Goal: Transaction & Acquisition: Purchase product/service

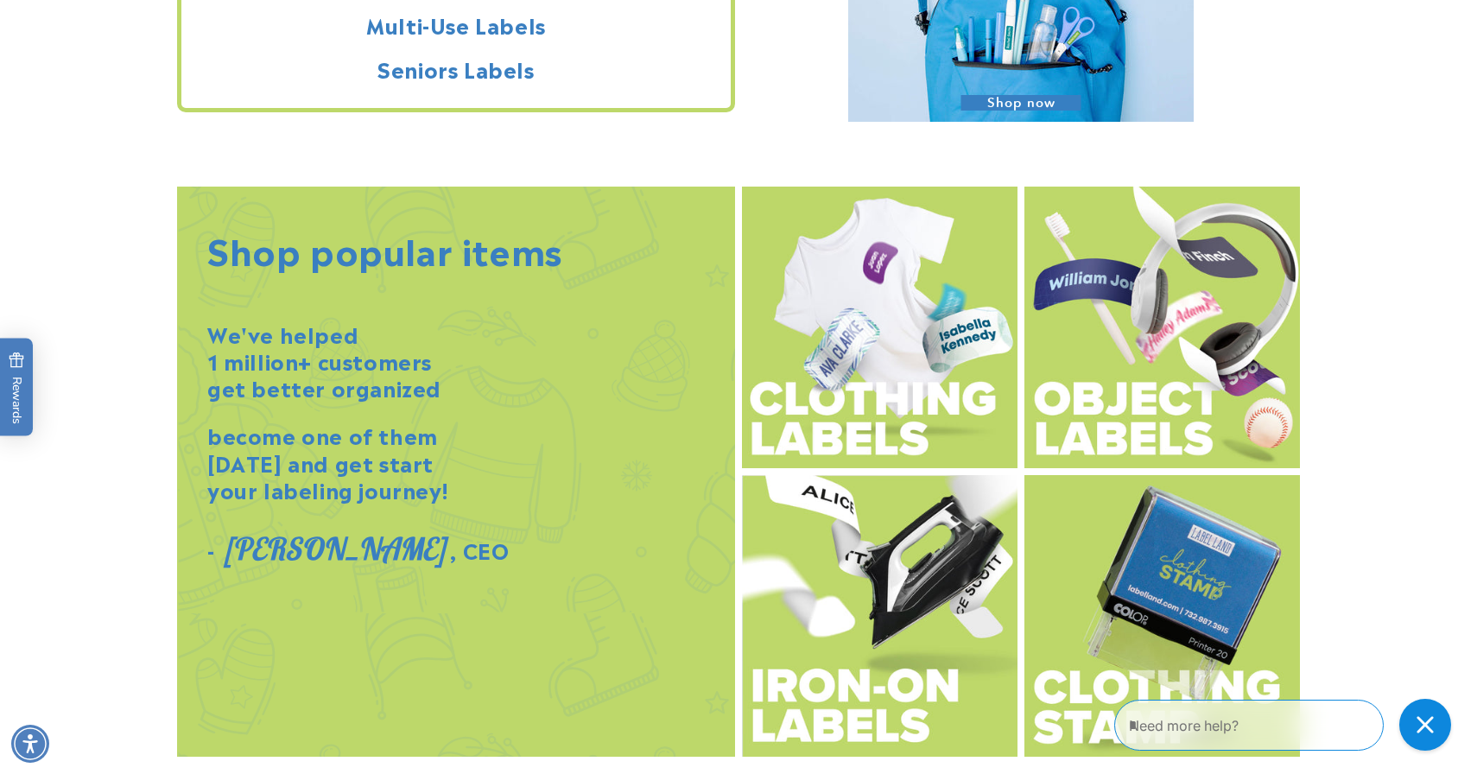
scroll to position [1805, 0]
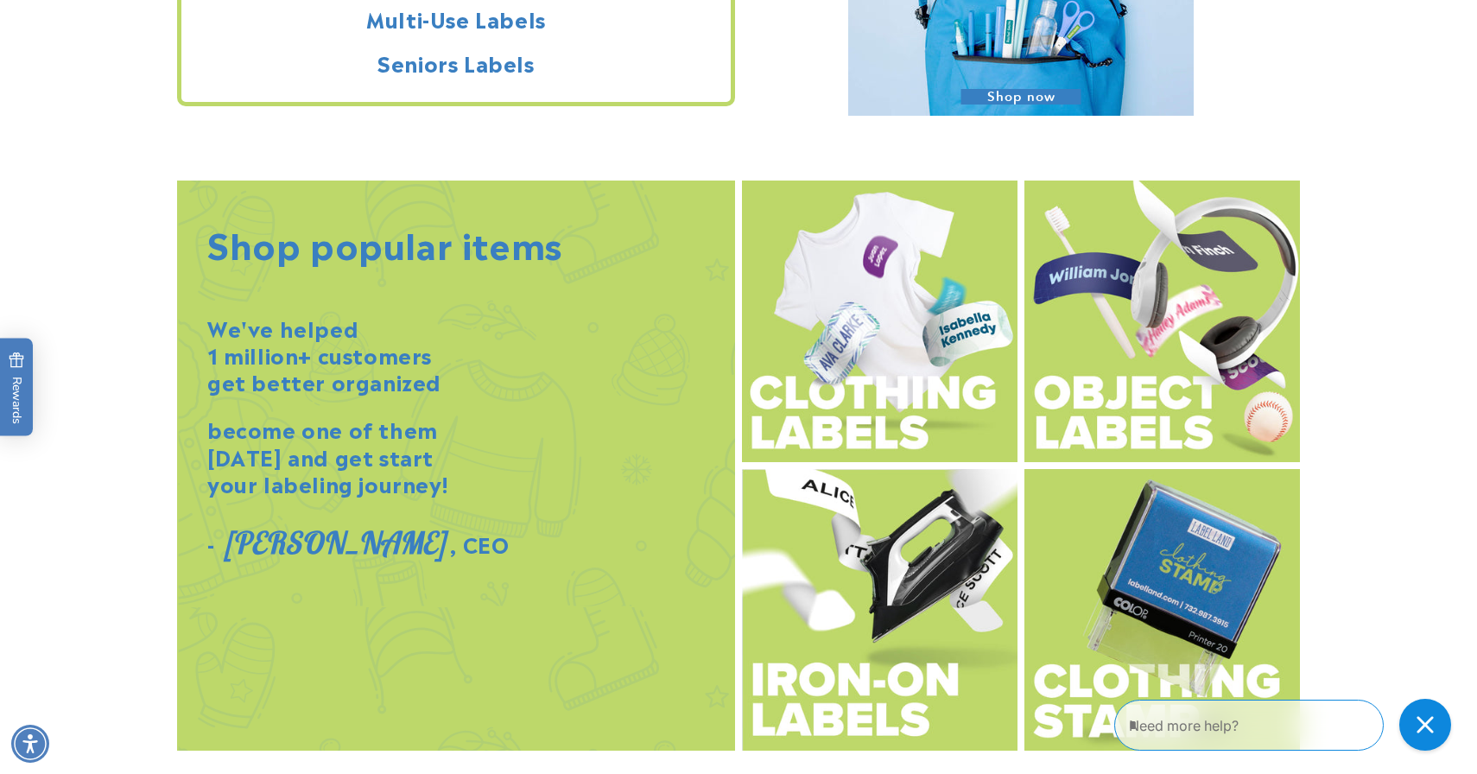
click at [1313, 727] on textarea "Type your message here" at bounding box center [1235, 725] width 212 height 21
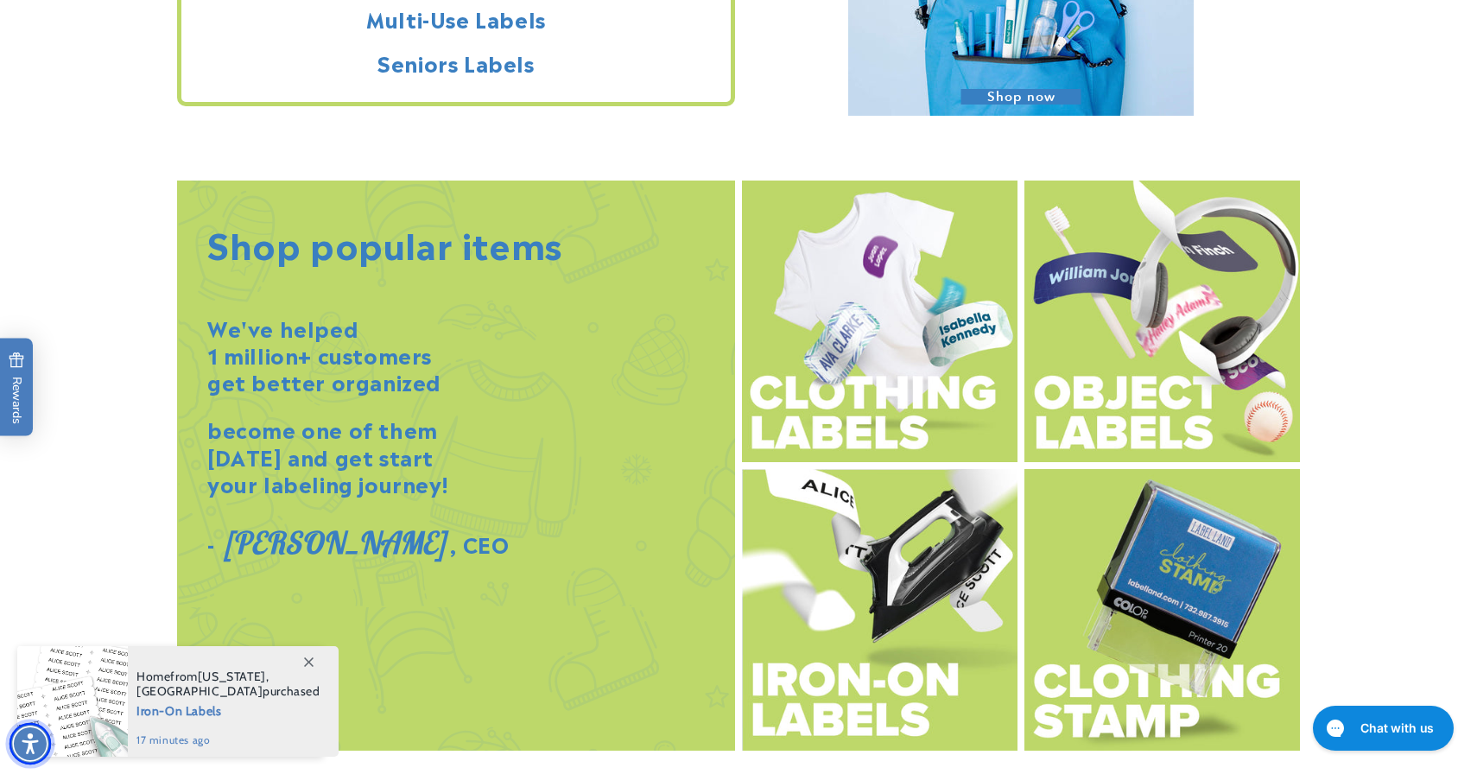
click at [22, 746] on img "Accessibility Menu" at bounding box center [29, 743] width 41 height 41
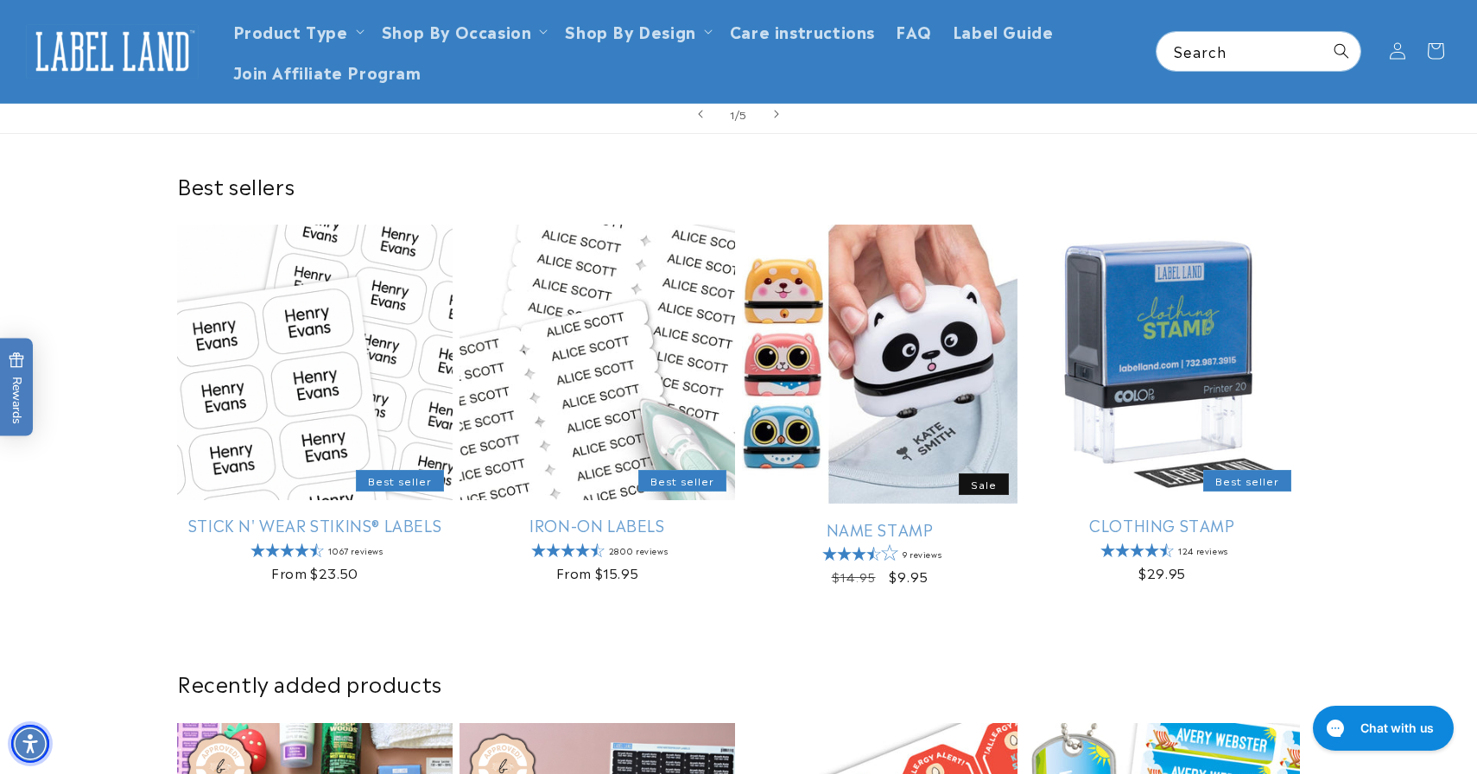
scroll to position [0, 0]
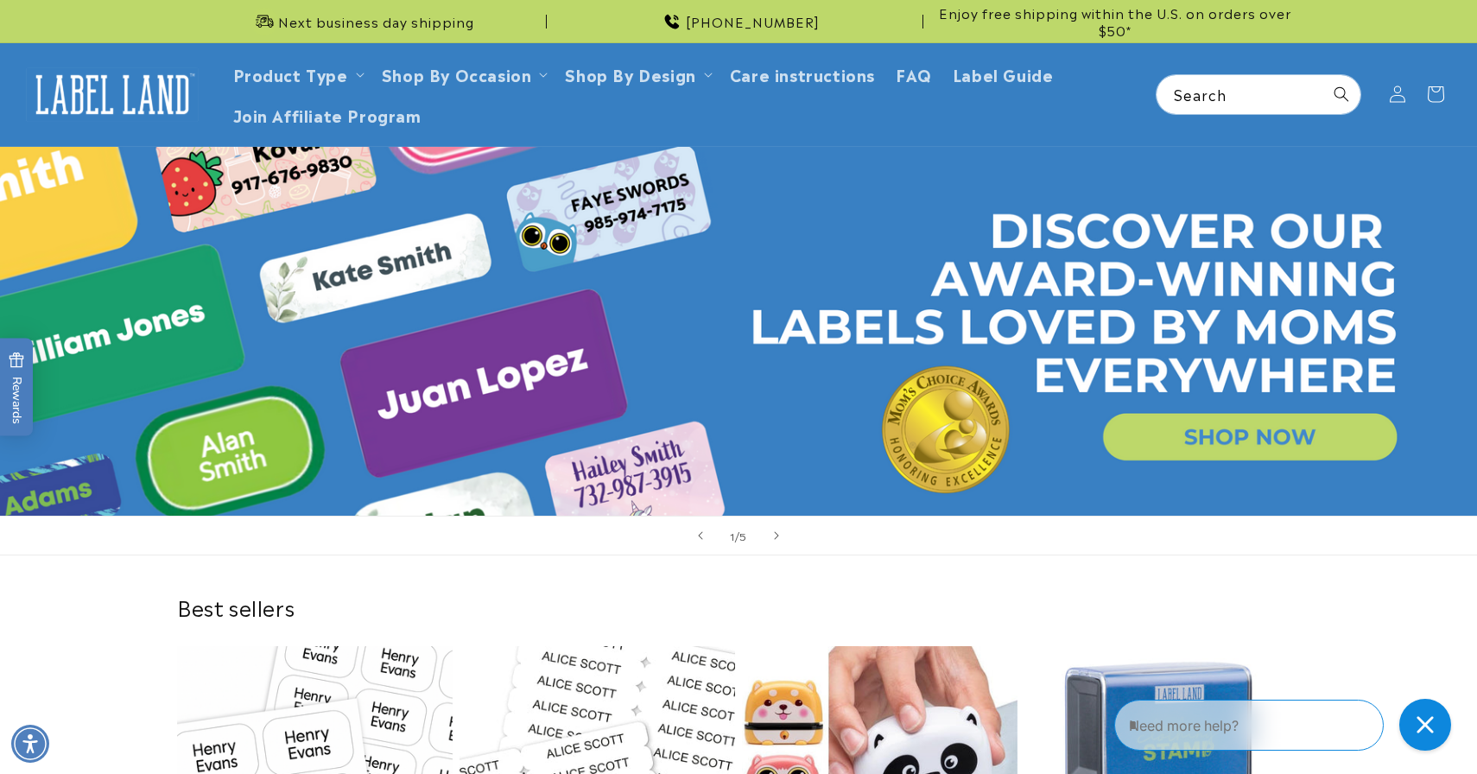
click at [1220, 454] on link "Open this option" at bounding box center [738, 332] width 1477 height 370
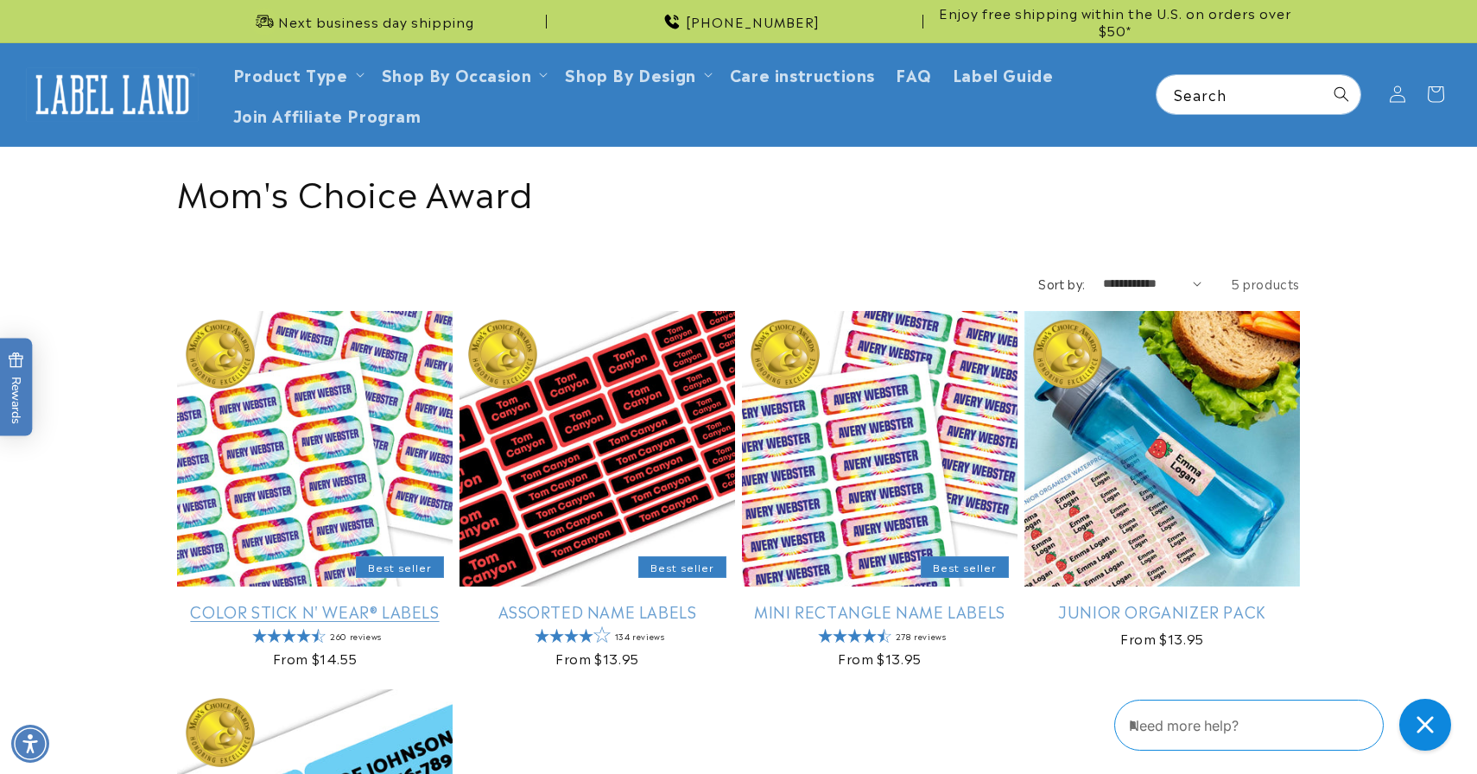
click at [346, 601] on link "Color Stick N' Wear® Labels" at bounding box center [314, 611] width 275 height 20
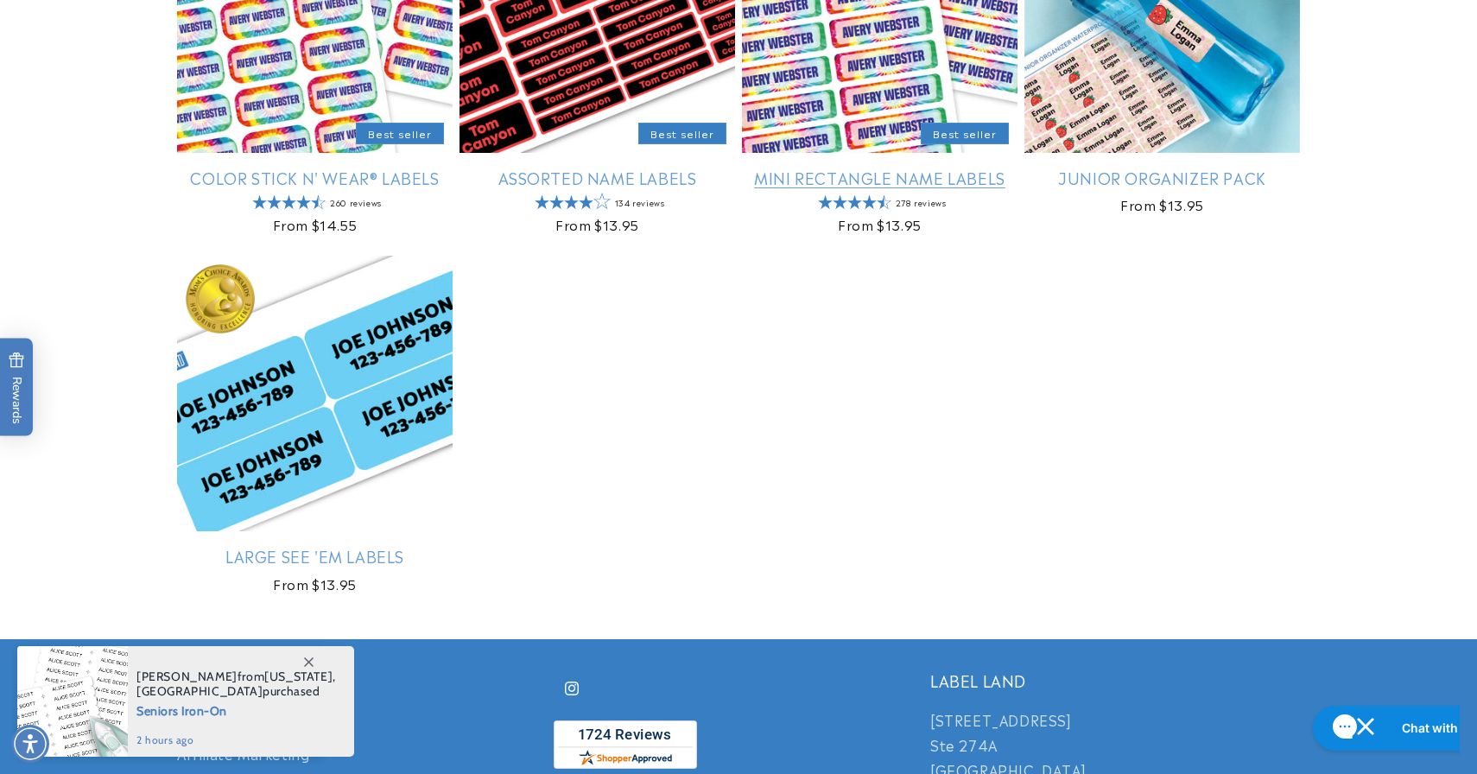
scroll to position [431, 0]
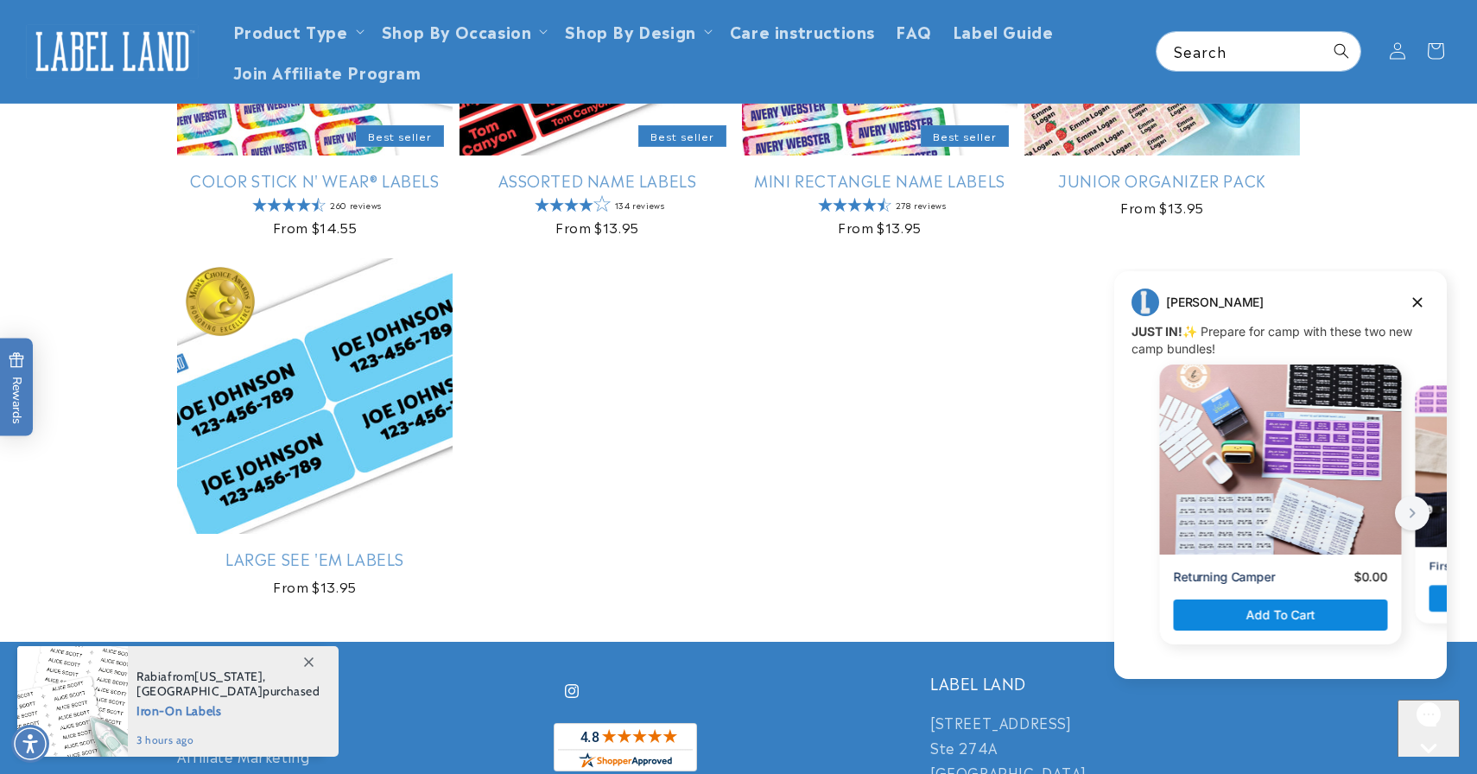
click at [79, 193] on div "Color Stick N' Wear® Labels Best seller Color Stick N' Wear® Labels 260 reviews…" at bounding box center [738, 245] width 1477 height 731
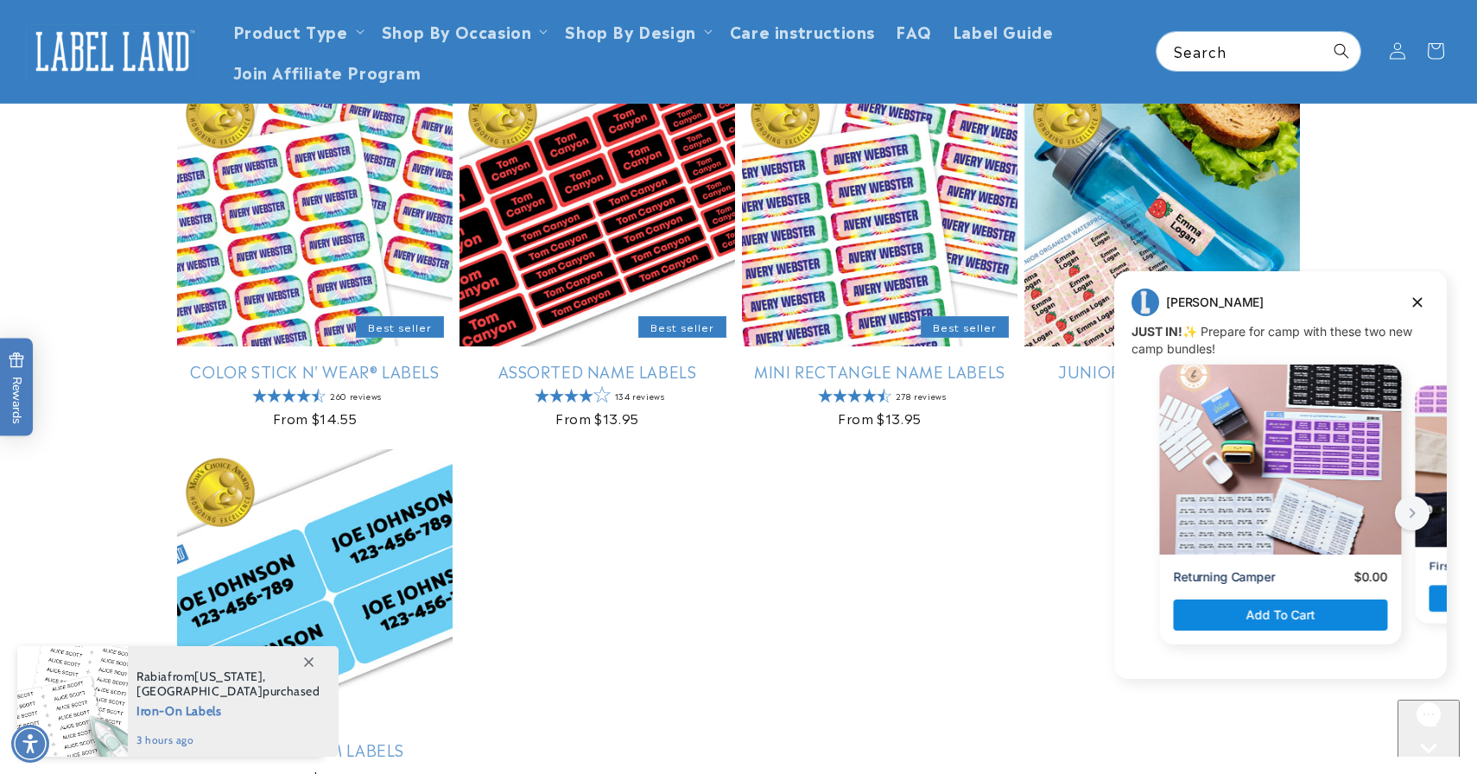
scroll to position [0, 0]
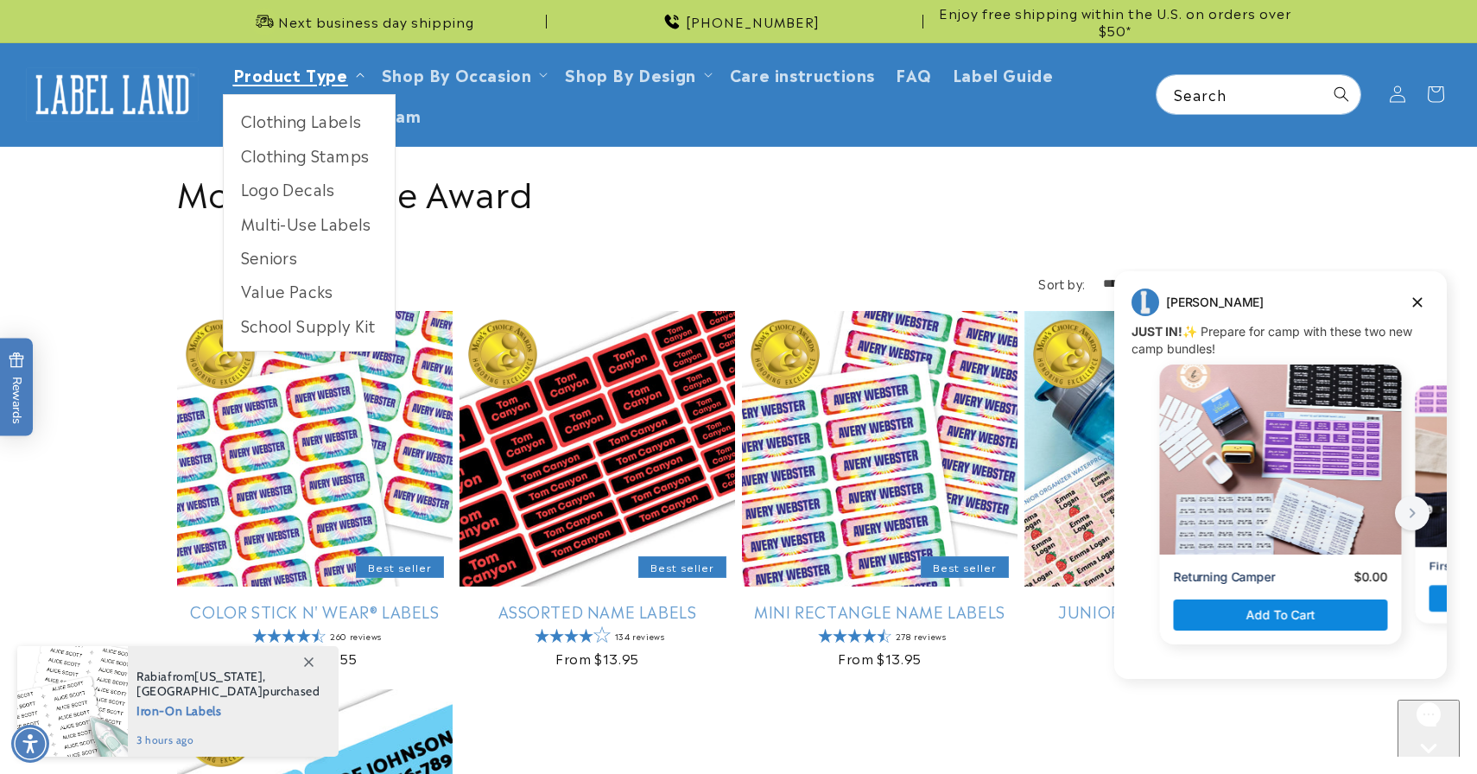
click at [320, 67] on link "Product Type" at bounding box center [290, 73] width 115 height 23
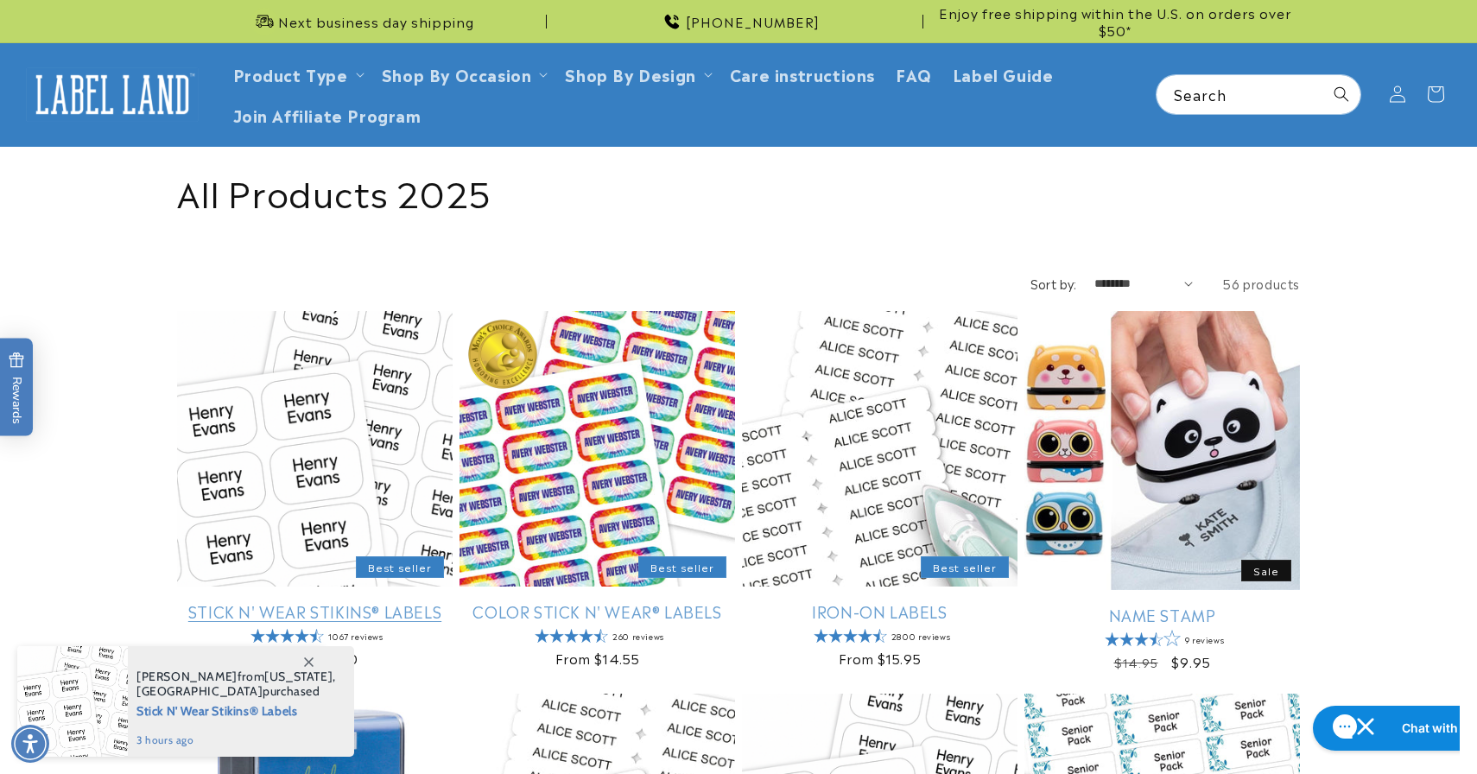
click at [322, 601] on link "Stick N' Wear Stikins® Labels" at bounding box center [314, 611] width 275 height 20
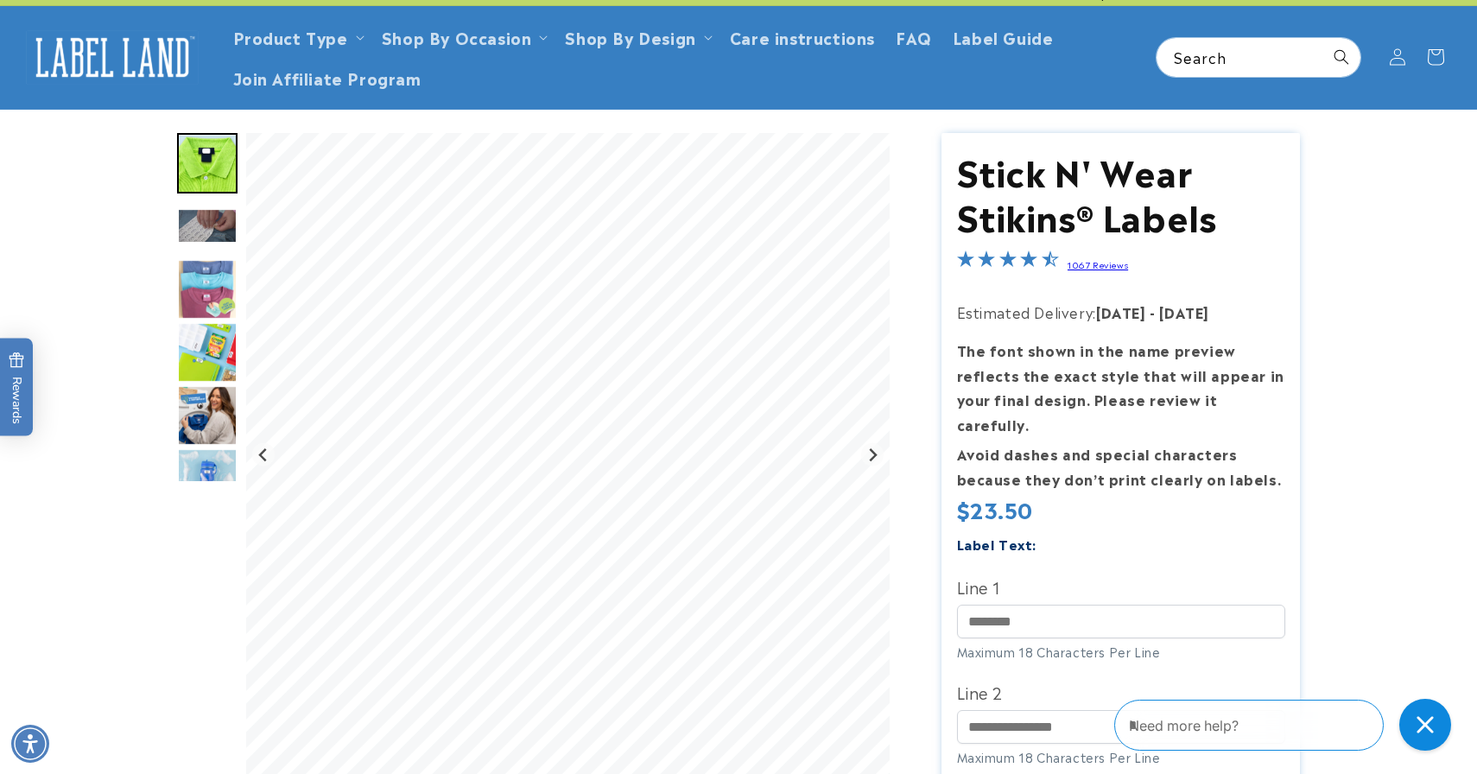
scroll to position [75, 0]
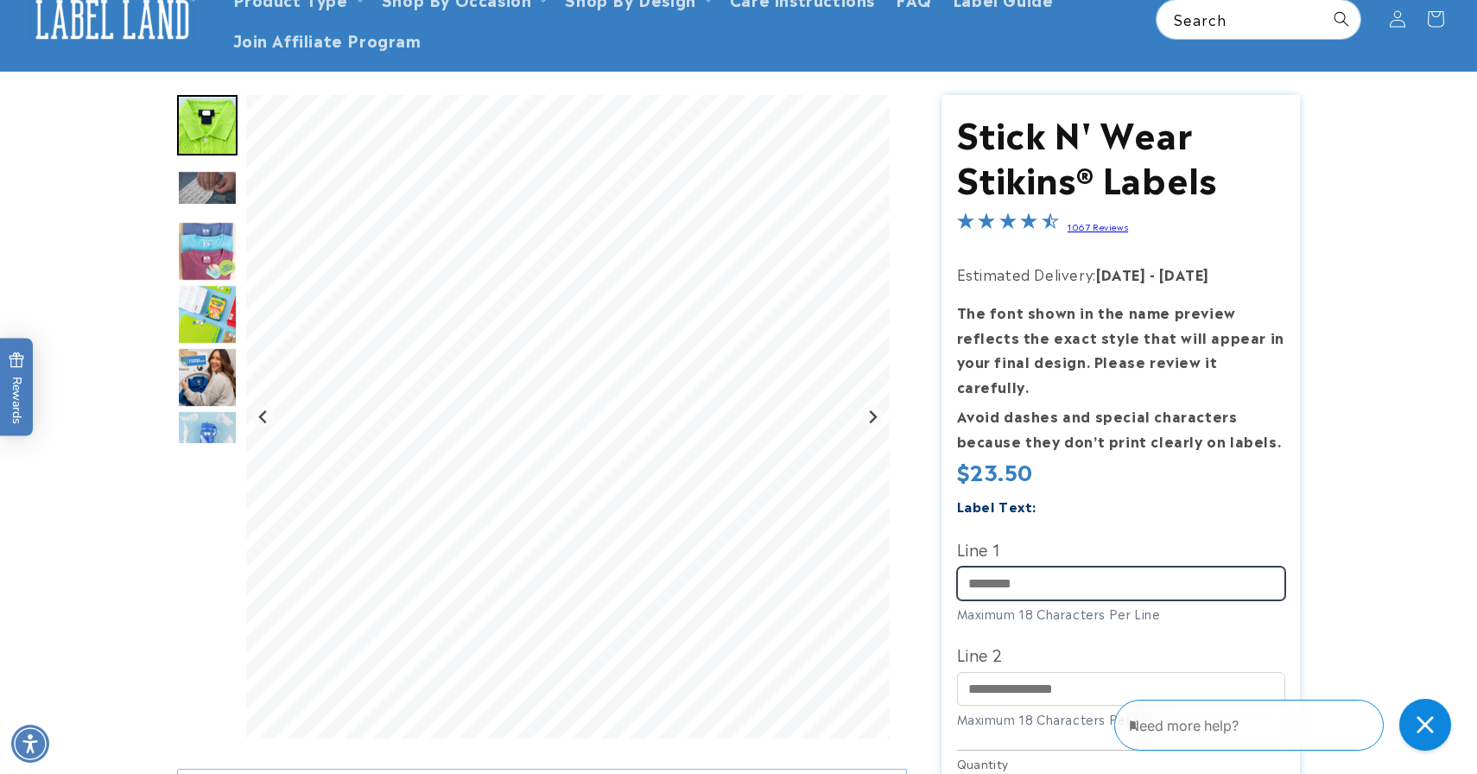
click at [1098, 566] on input "Line 1" at bounding box center [1121, 583] width 328 height 34
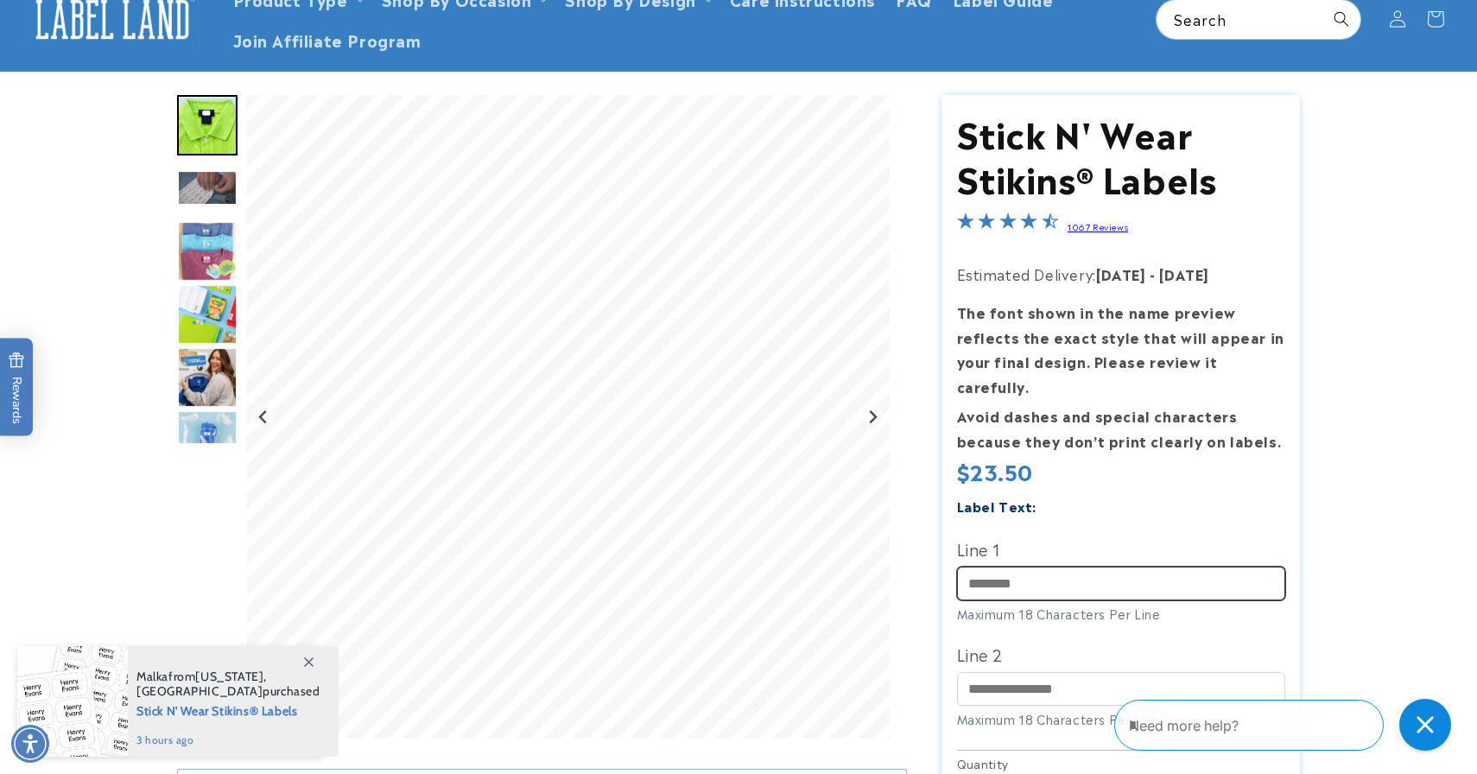
type input "*******"
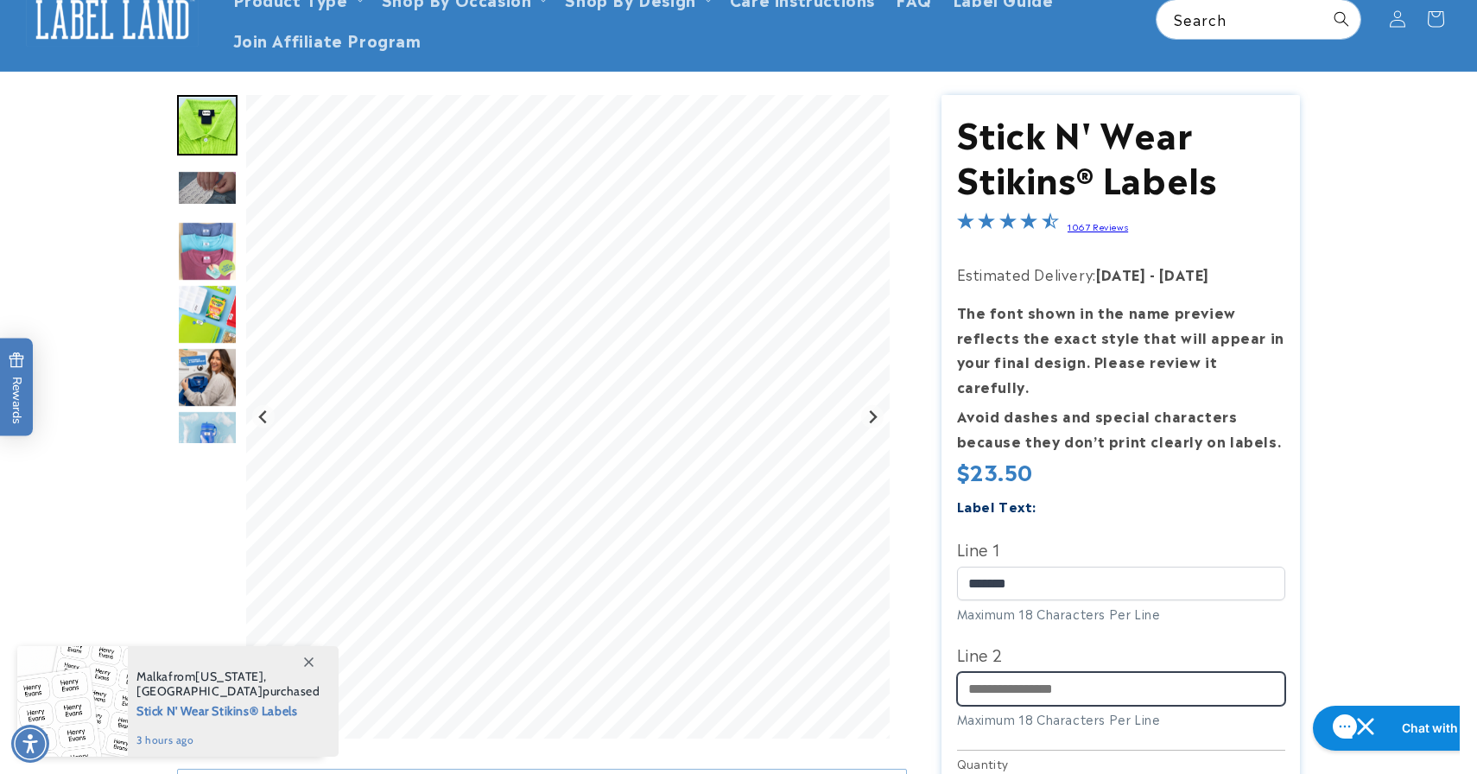
click at [1033, 672] on input "Line 2" at bounding box center [1121, 689] width 328 height 34
type input "**********"
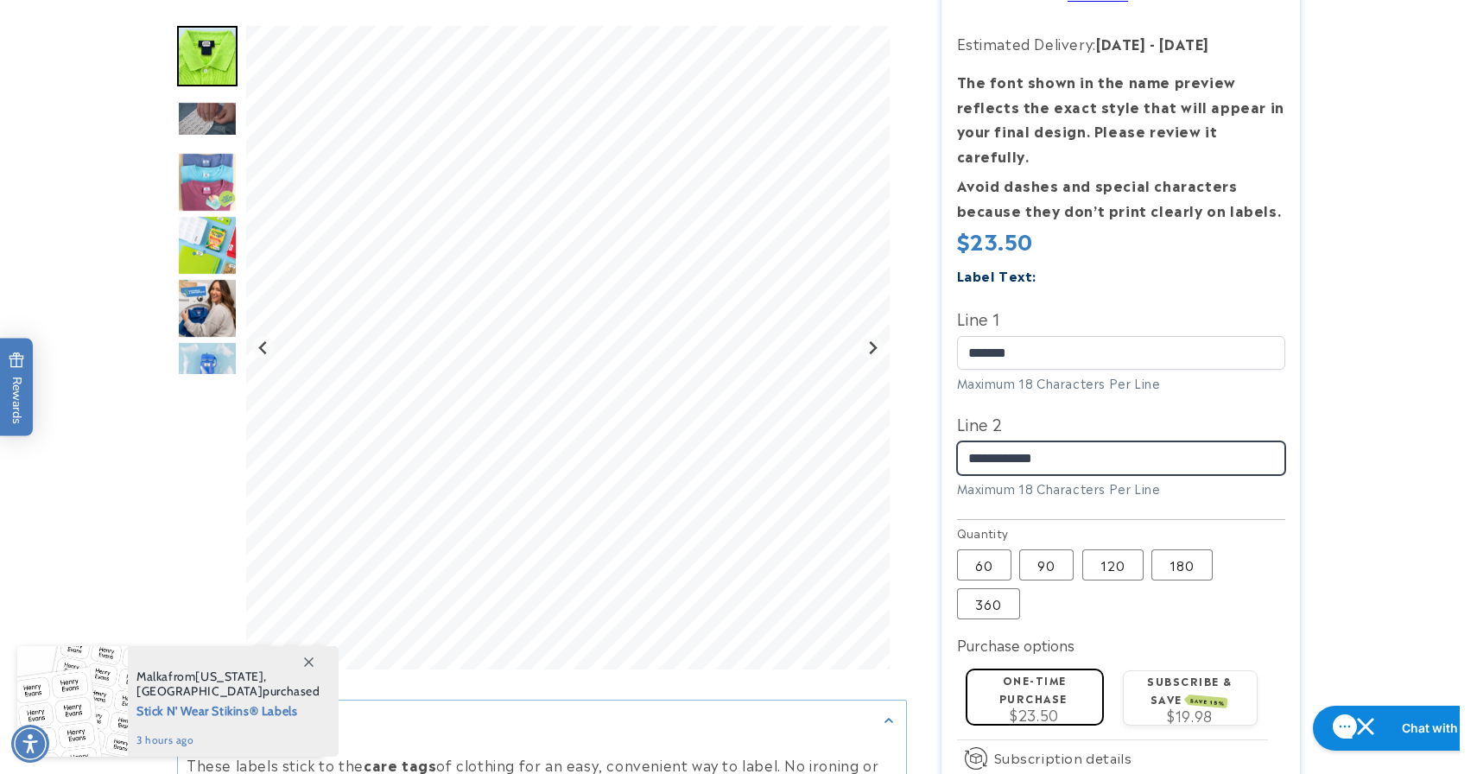
scroll to position [313, 0]
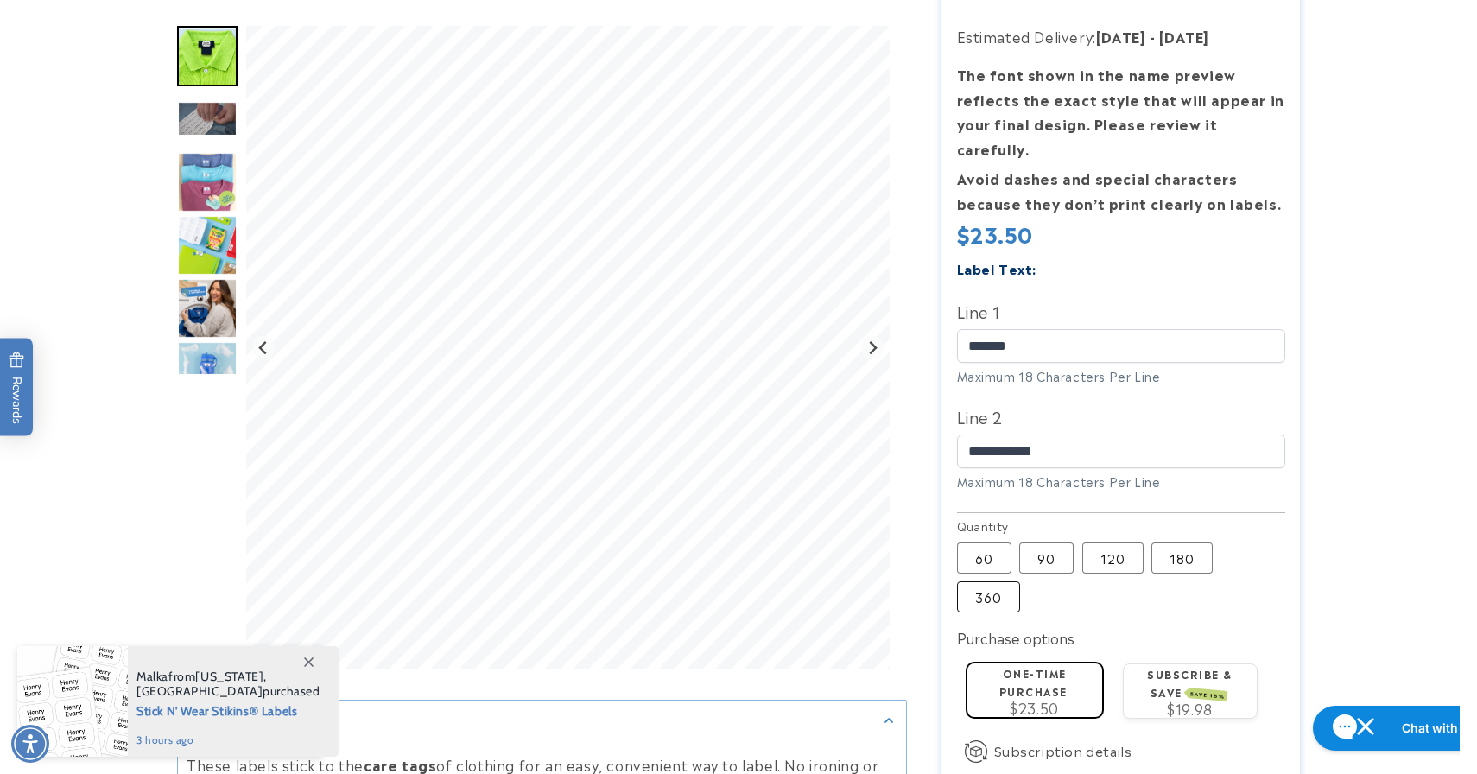
click at [1006, 581] on label "360 Variant sold out or unavailable" at bounding box center [988, 596] width 63 height 31
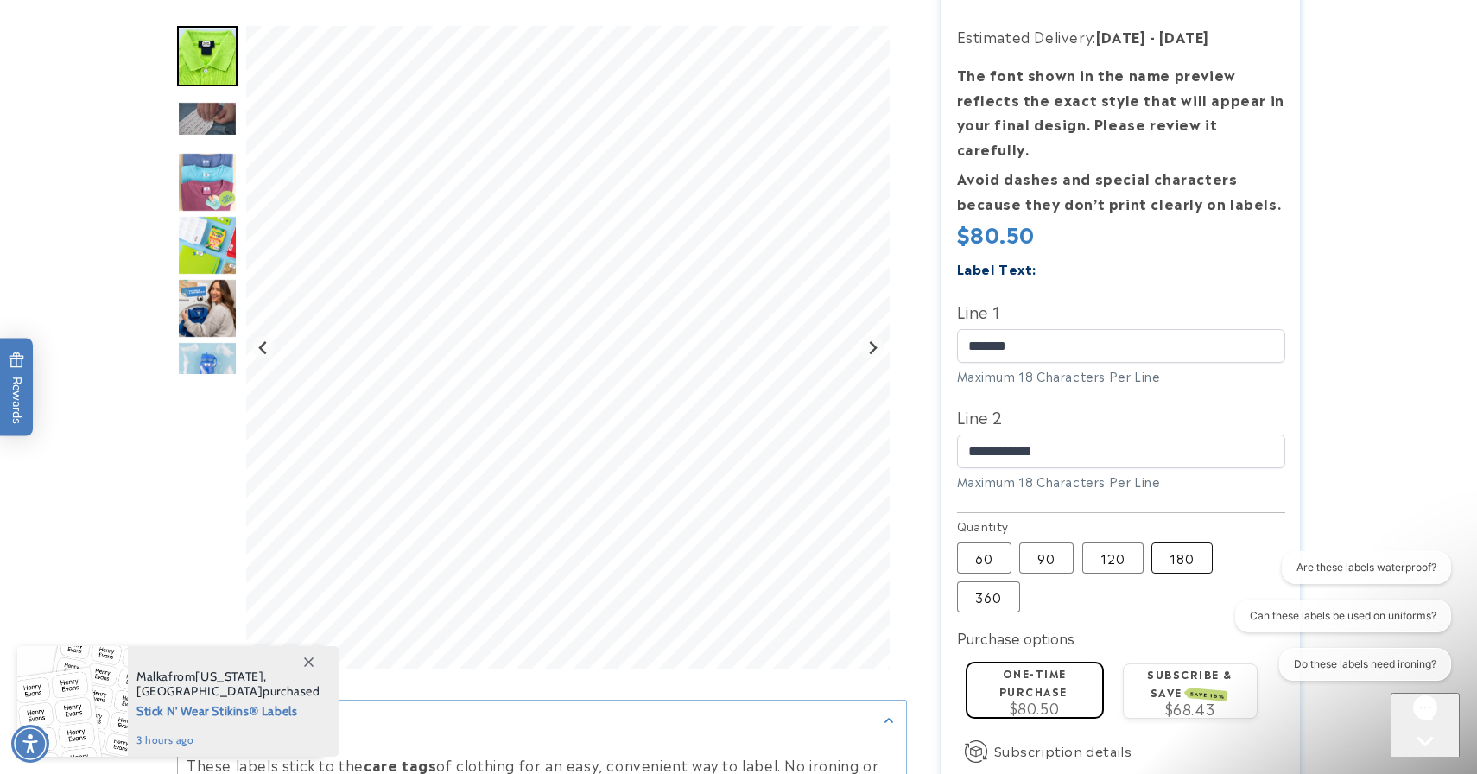
click at [1189, 542] on label "180 Variant sold out or unavailable" at bounding box center [1181, 557] width 61 height 31
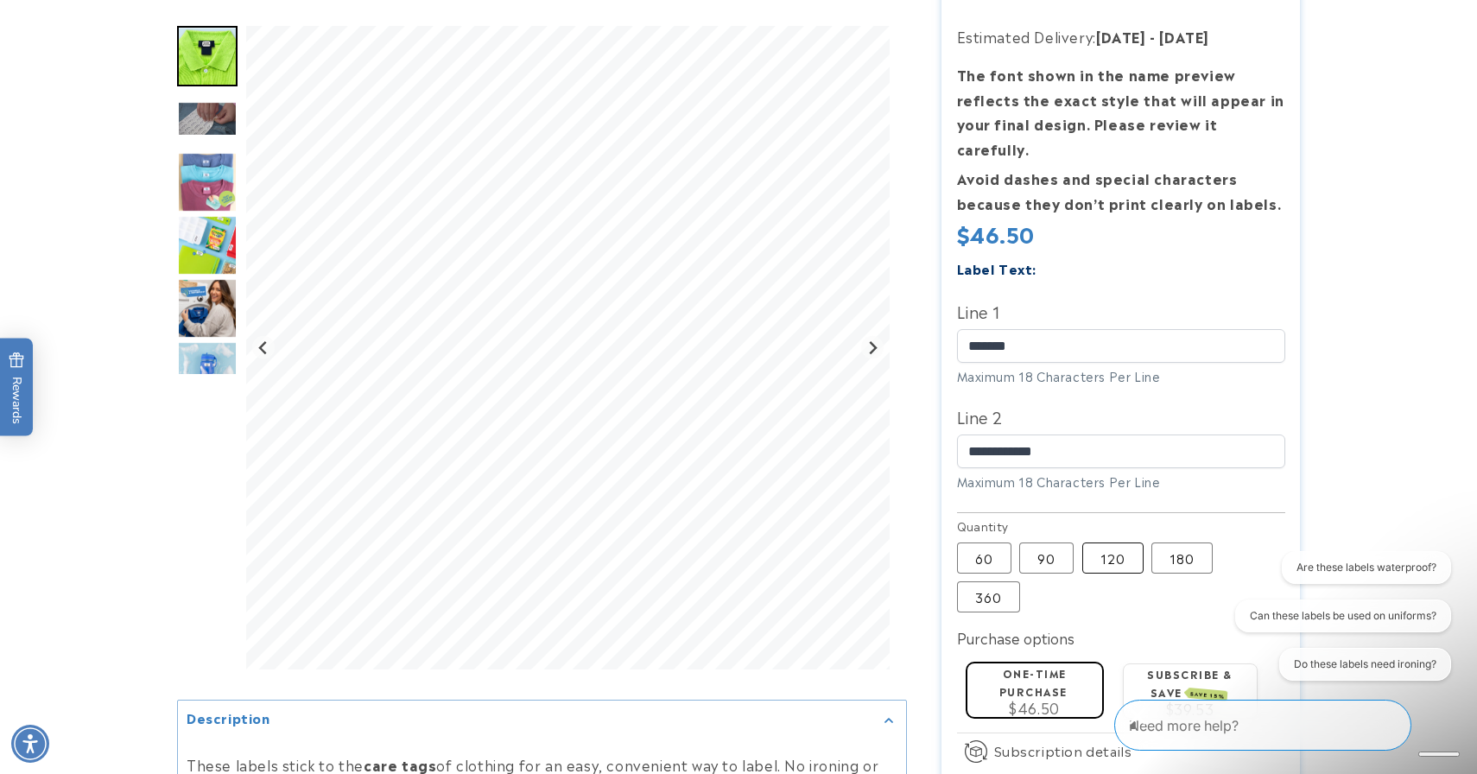
click at [1137, 542] on label "120 Variant sold out or unavailable" at bounding box center [1112, 557] width 61 height 31
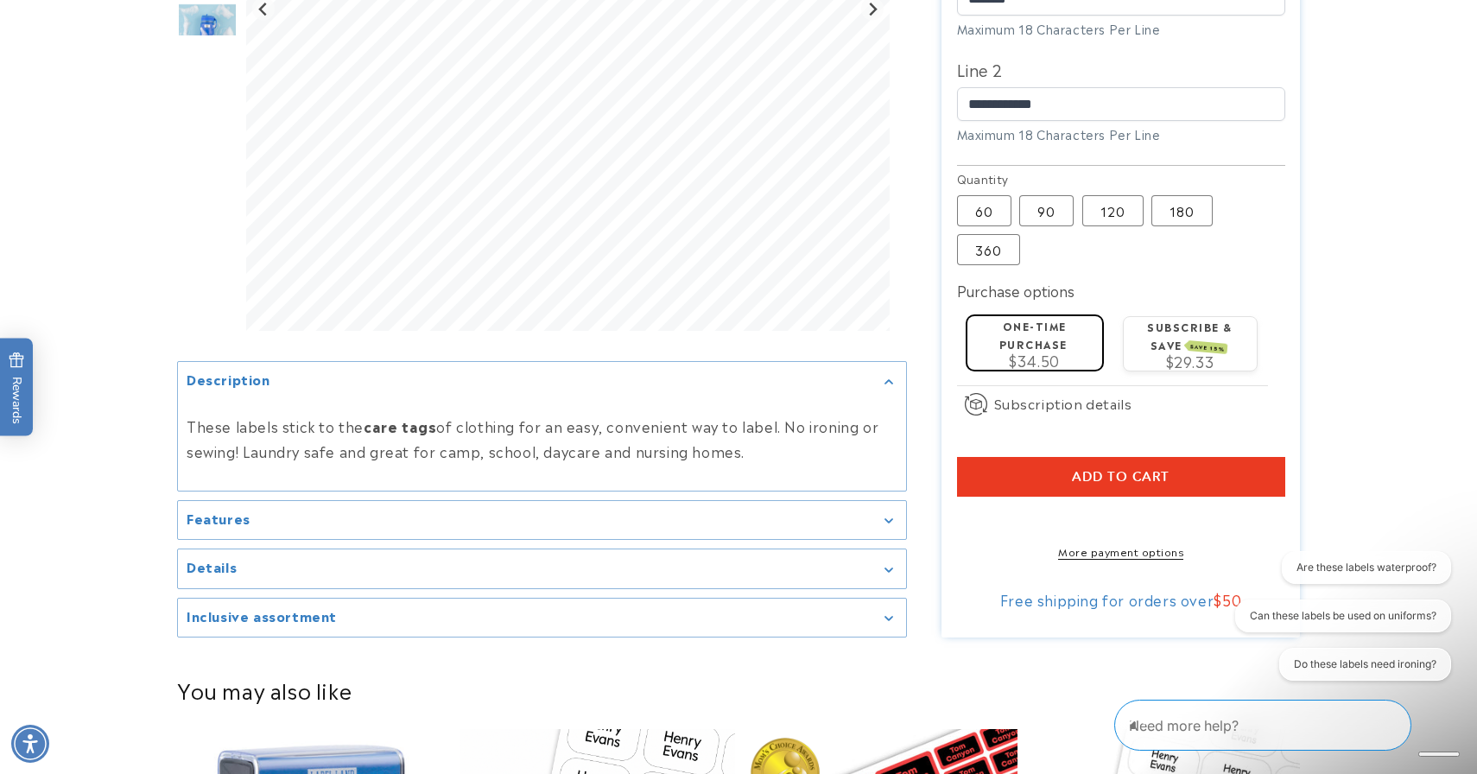
scroll to position [661, 0]
click at [1156, 468] on span "Add to cart" at bounding box center [1121, 476] width 98 height 16
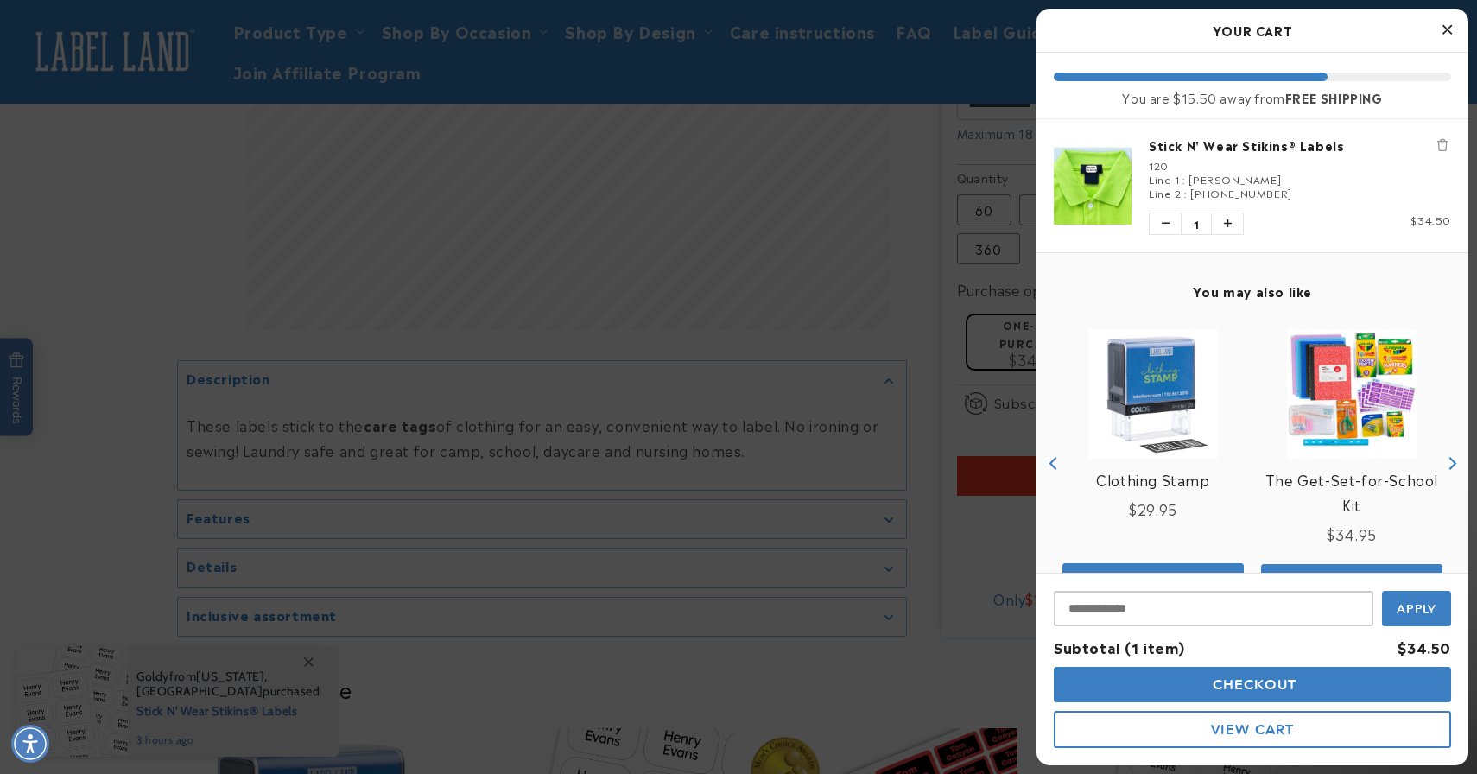
click at [1194, 731] on button "View Cart" at bounding box center [1252, 729] width 397 height 37
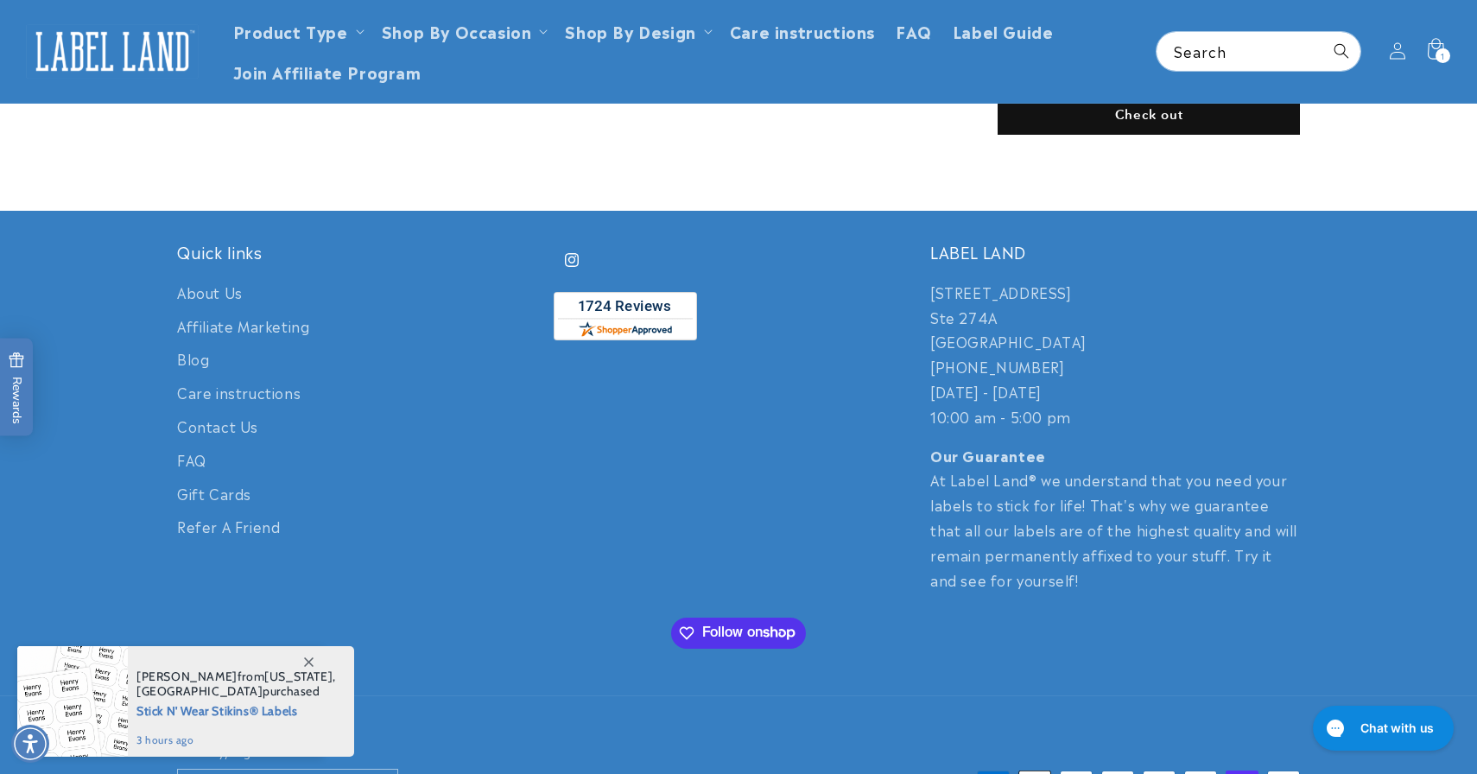
scroll to position [503, 0]
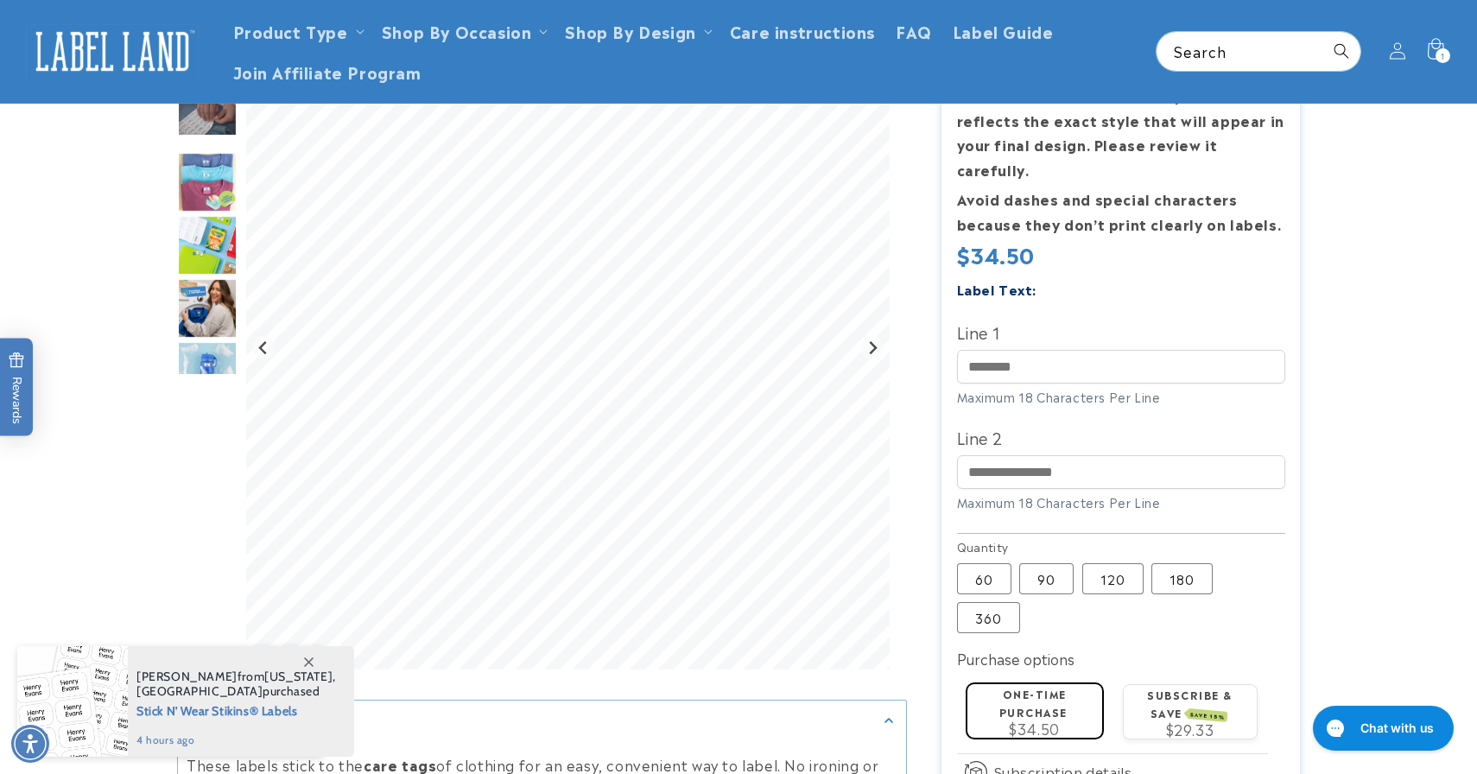
scroll to position [291, 0]
click at [1154, 351] on input "Line 1" at bounding box center [1121, 368] width 328 height 34
type input "*******"
click at [1112, 456] on input "Line 2" at bounding box center [1121, 473] width 328 height 34
type input "**********"
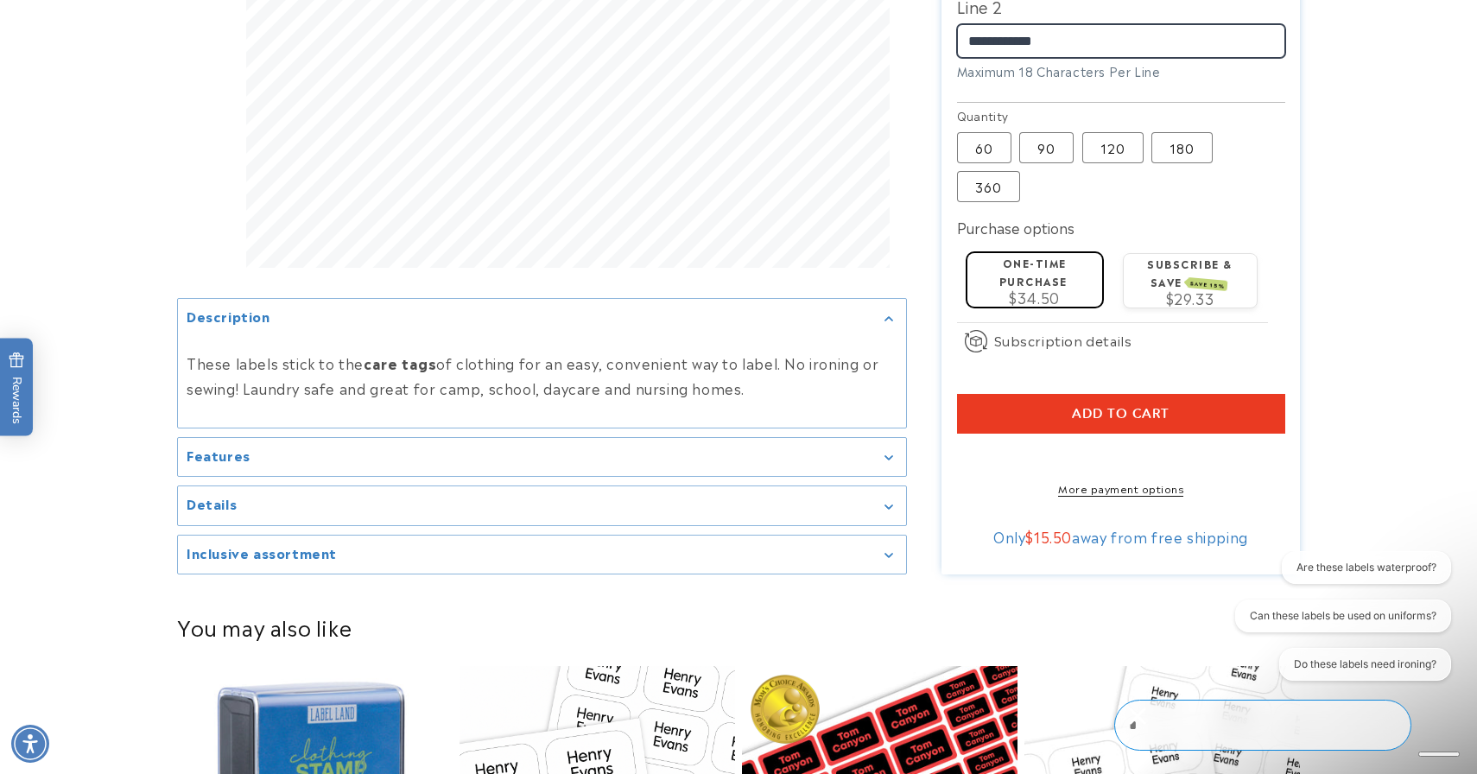
scroll to position [741, 0]
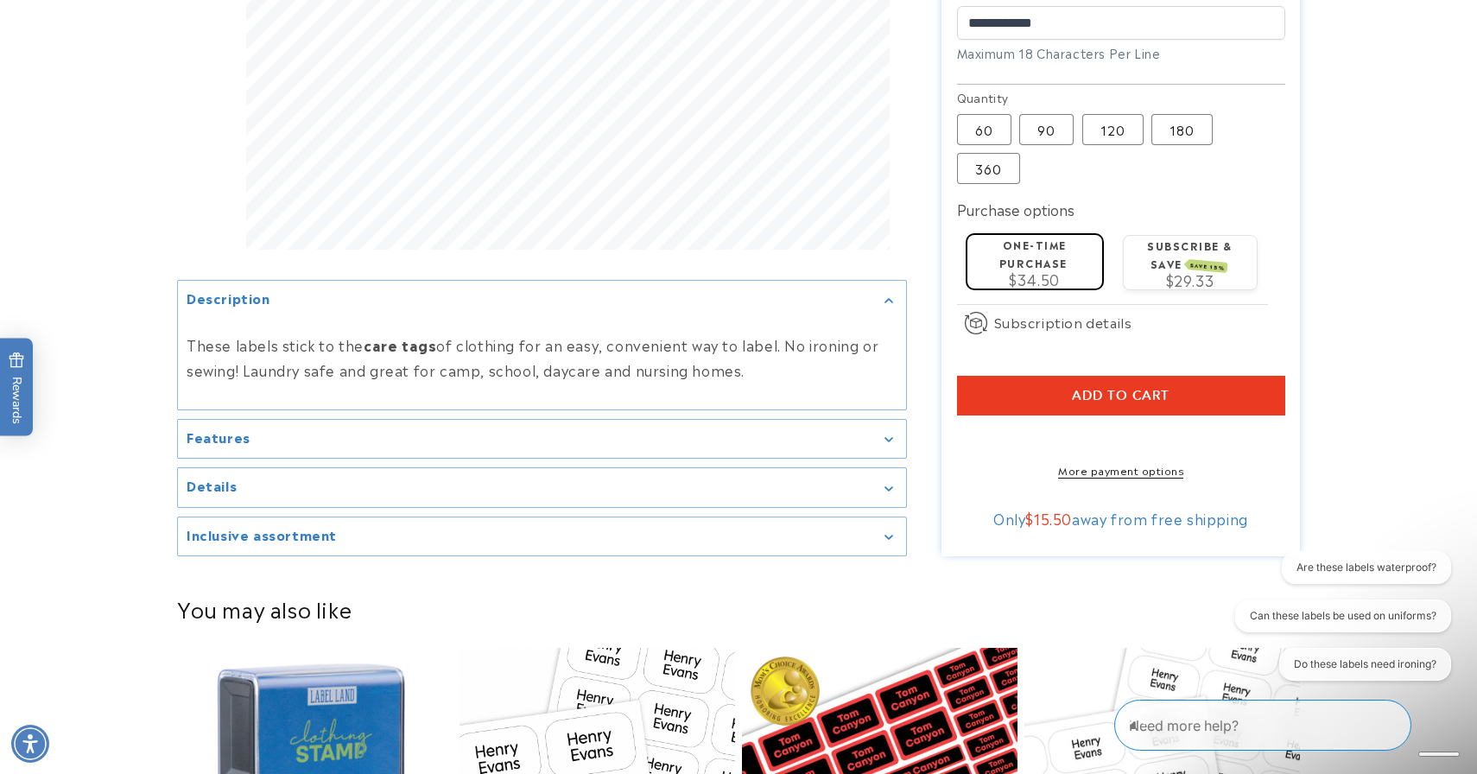
click at [1080, 388] on span "Add to cart" at bounding box center [1121, 396] width 98 height 16
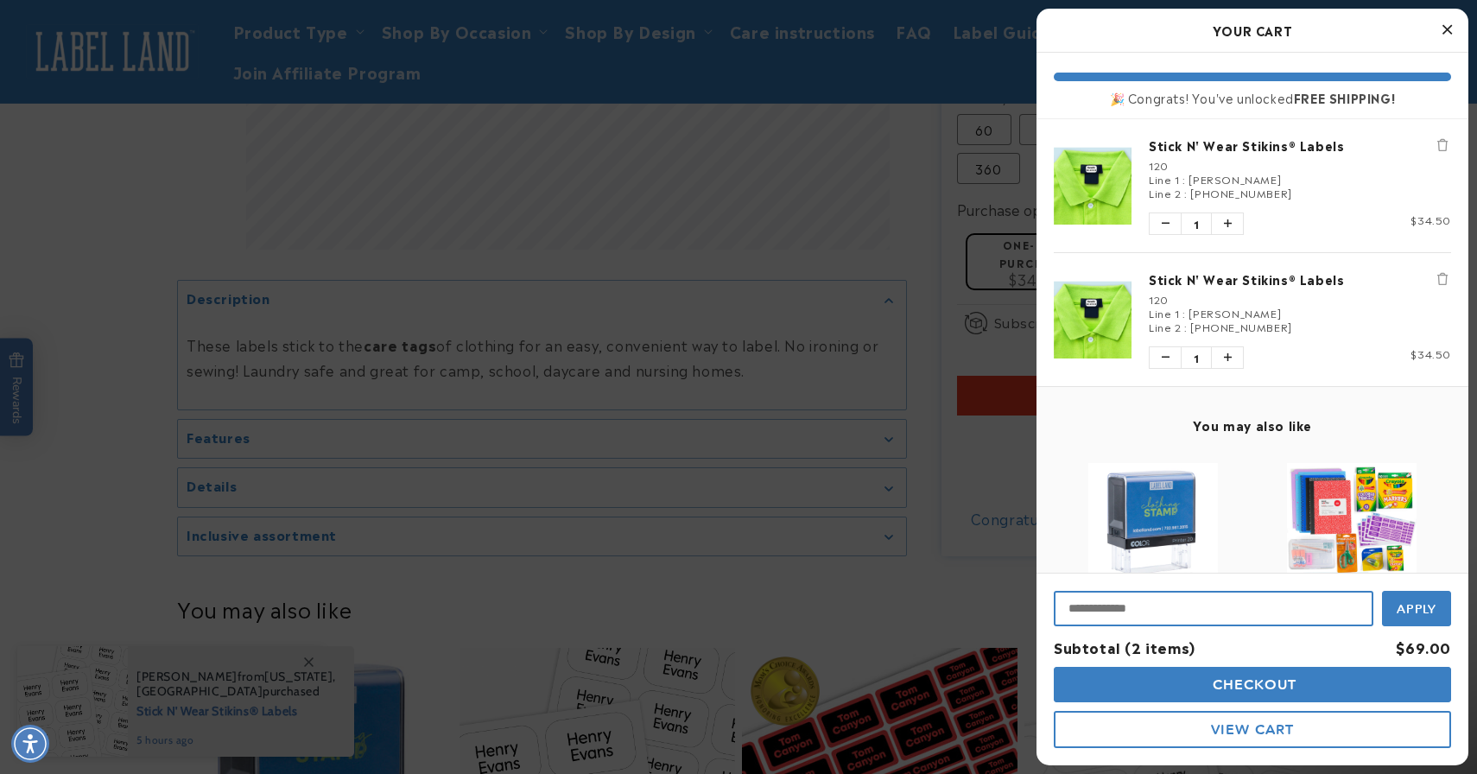
click at [1103, 612] on input "Input Discount" at bounding box center [1214, 608] width 320 height 35
paste input "**********"
type input "**********"
click at [1430, 616] on button "Apply" at bounding box center [1416, 606] width 69 height 39
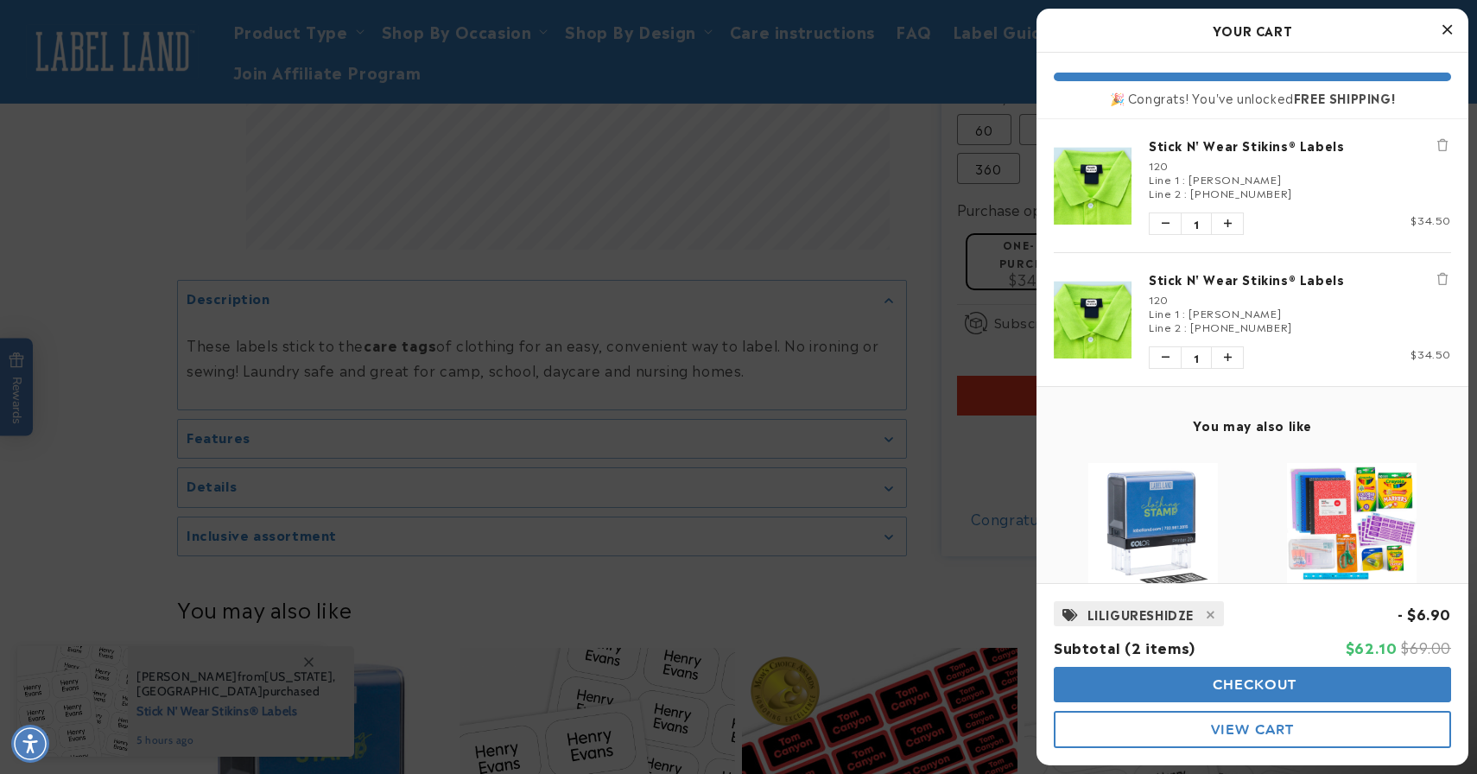
click at [1442, 287] on div "Stick N' Wear Stikins® Labels 120 Line 1 : Gurwitz Line 2 : 301-467-8119 Quanti…" at bounding box center [1291, 319] width 320 height 98
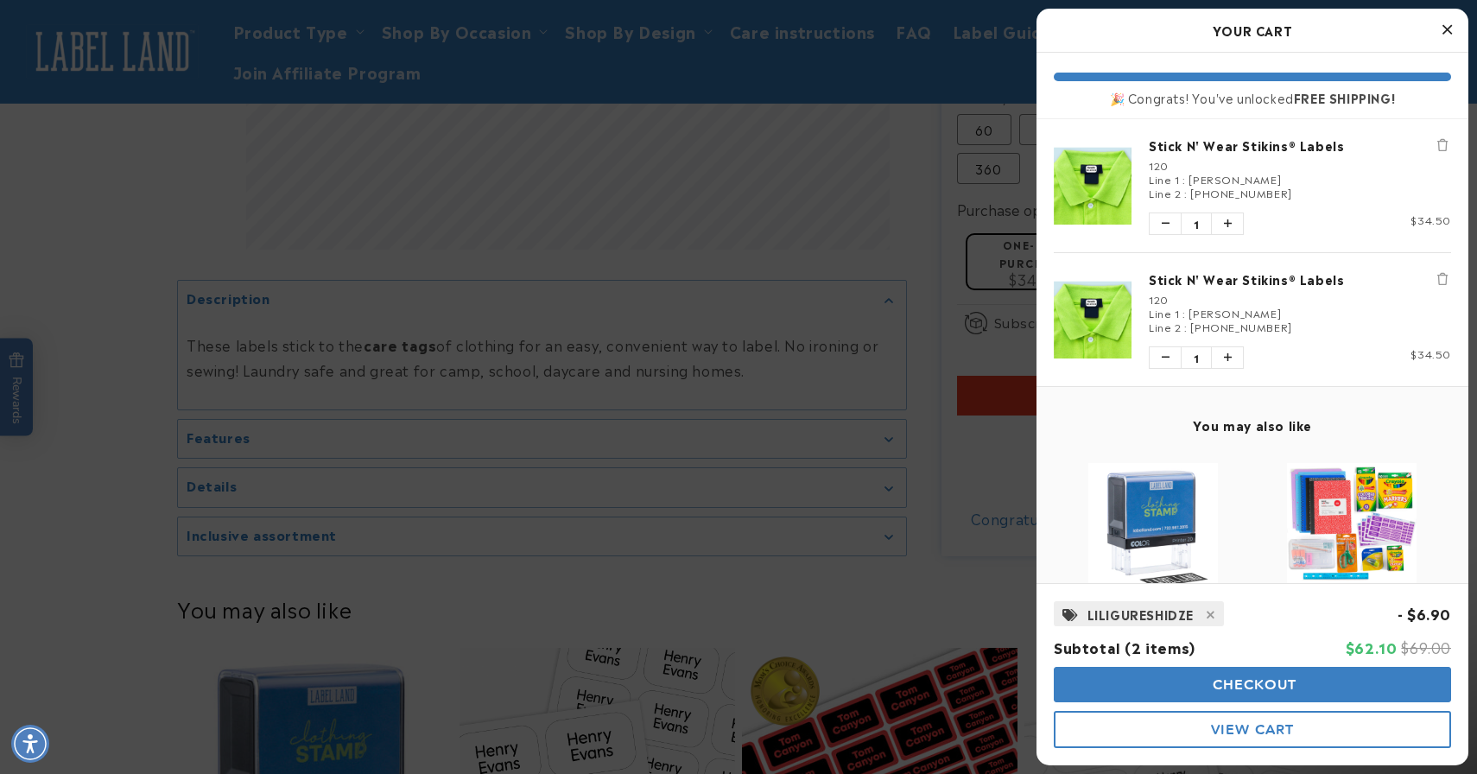
click at [1443, 284] on button "Remove Stick N' Wear Stikins® Labels" at bounding box center [1442, 278] width 17 height 17
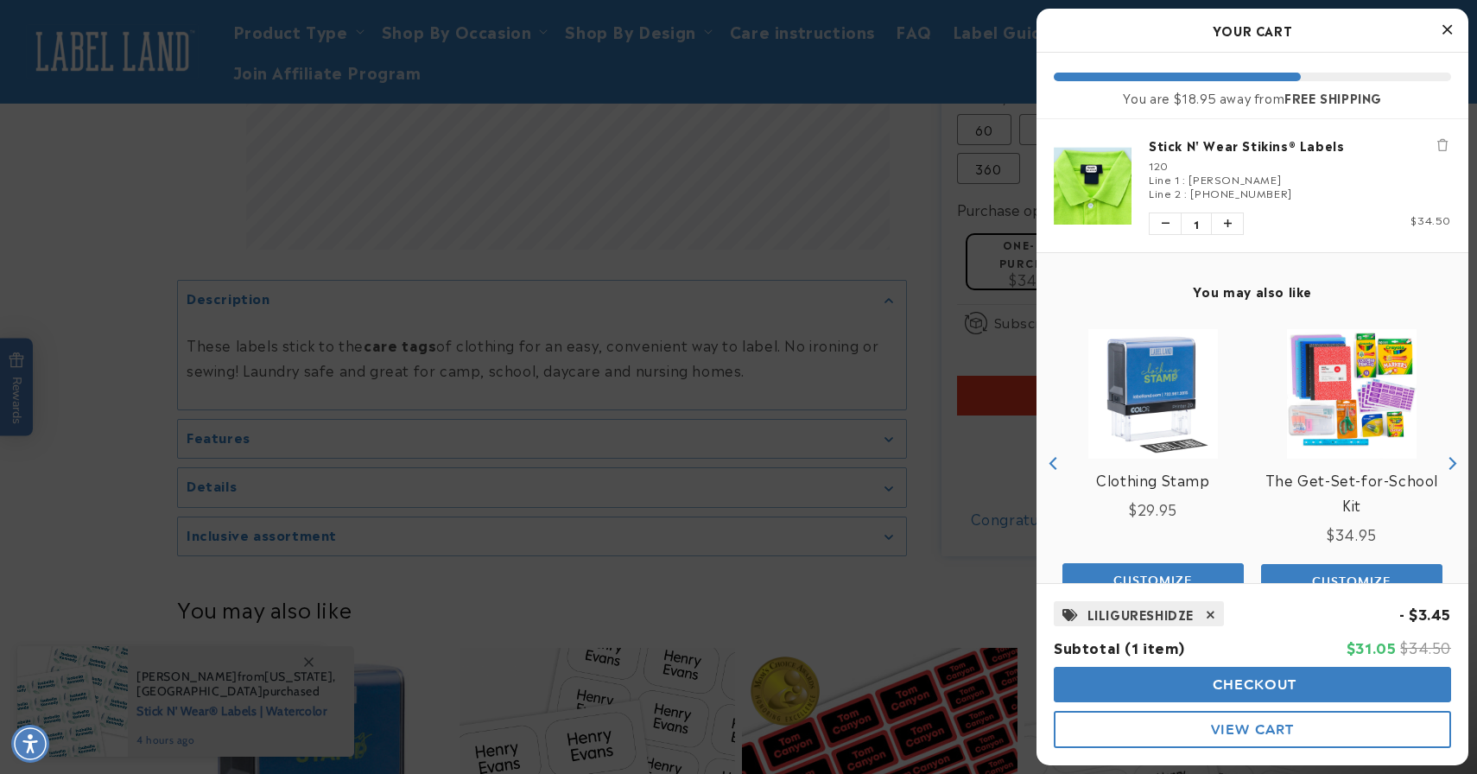
click at [1211, 609] on icon at bounding box center [1210, 615] width 9 height 12
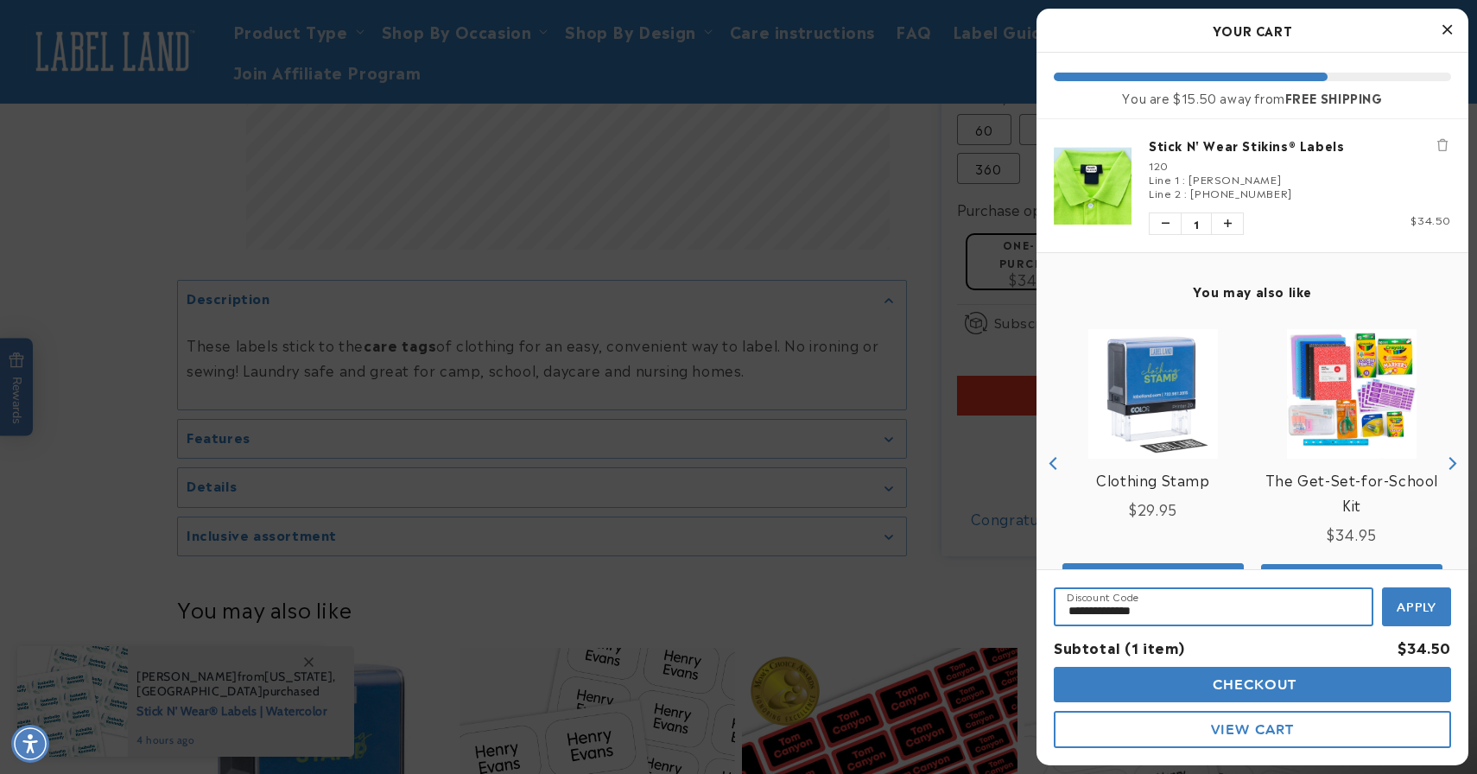
click at [1206, 607] on input "**********" at bounding box center [1214, 606] width 320 height 39
paste input "**********"
drag, startPoint x: 1171, startPoint y: 612, endPoint x: 1002, endPoint y: 579, distance: 172.6
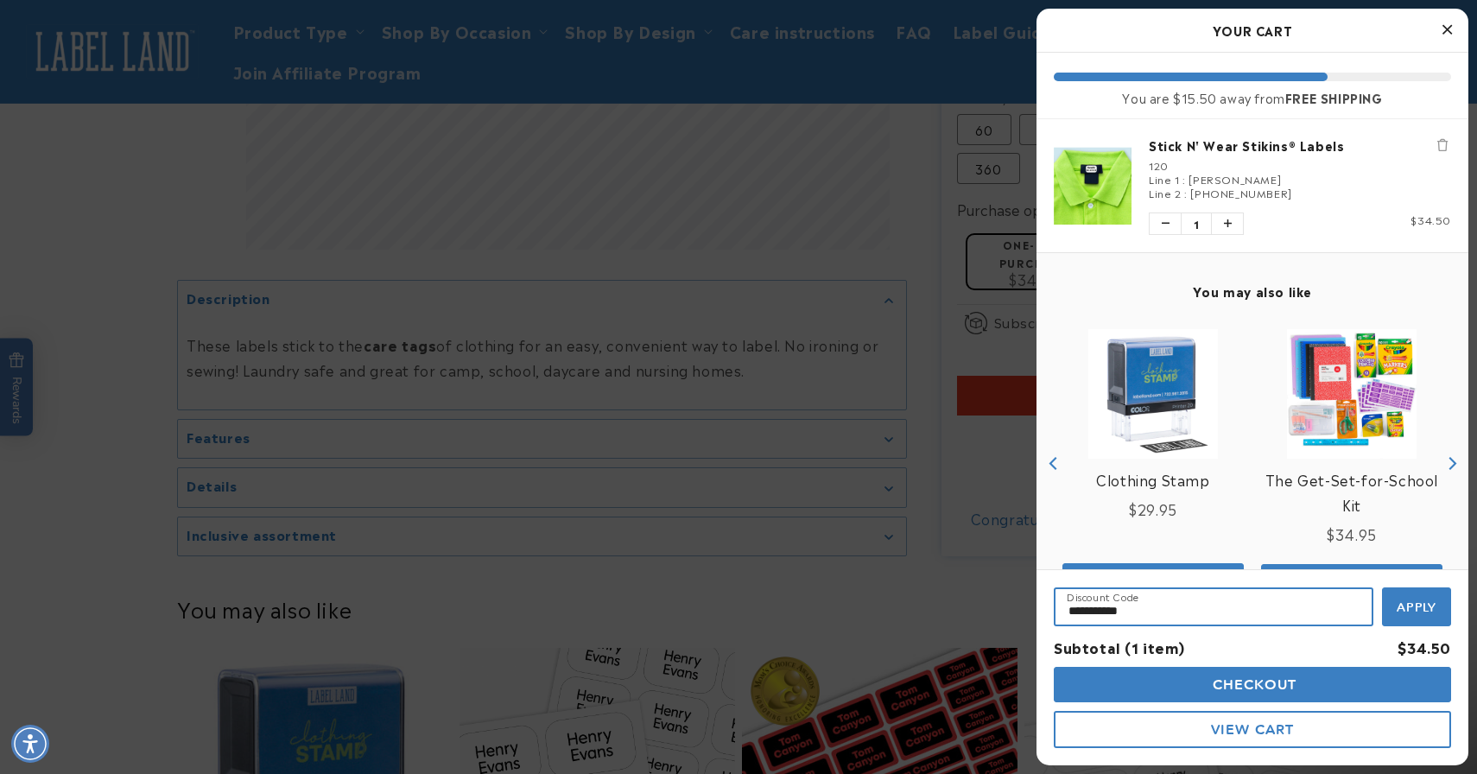
type input "**********"
click at [1421, 612] on span "Apply" at bounding box center [1416, 607] width 41 height 16
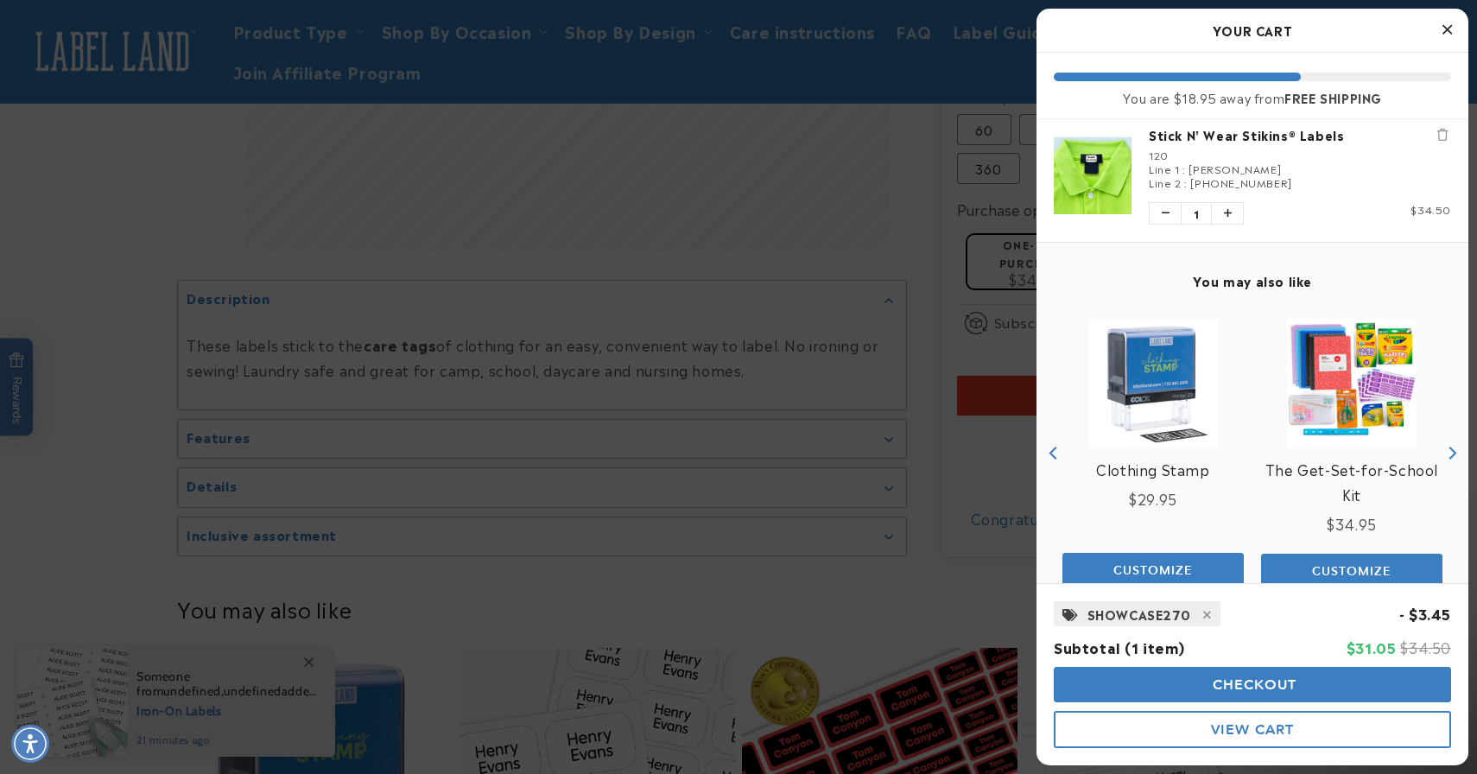
scroll to position [0, 0]
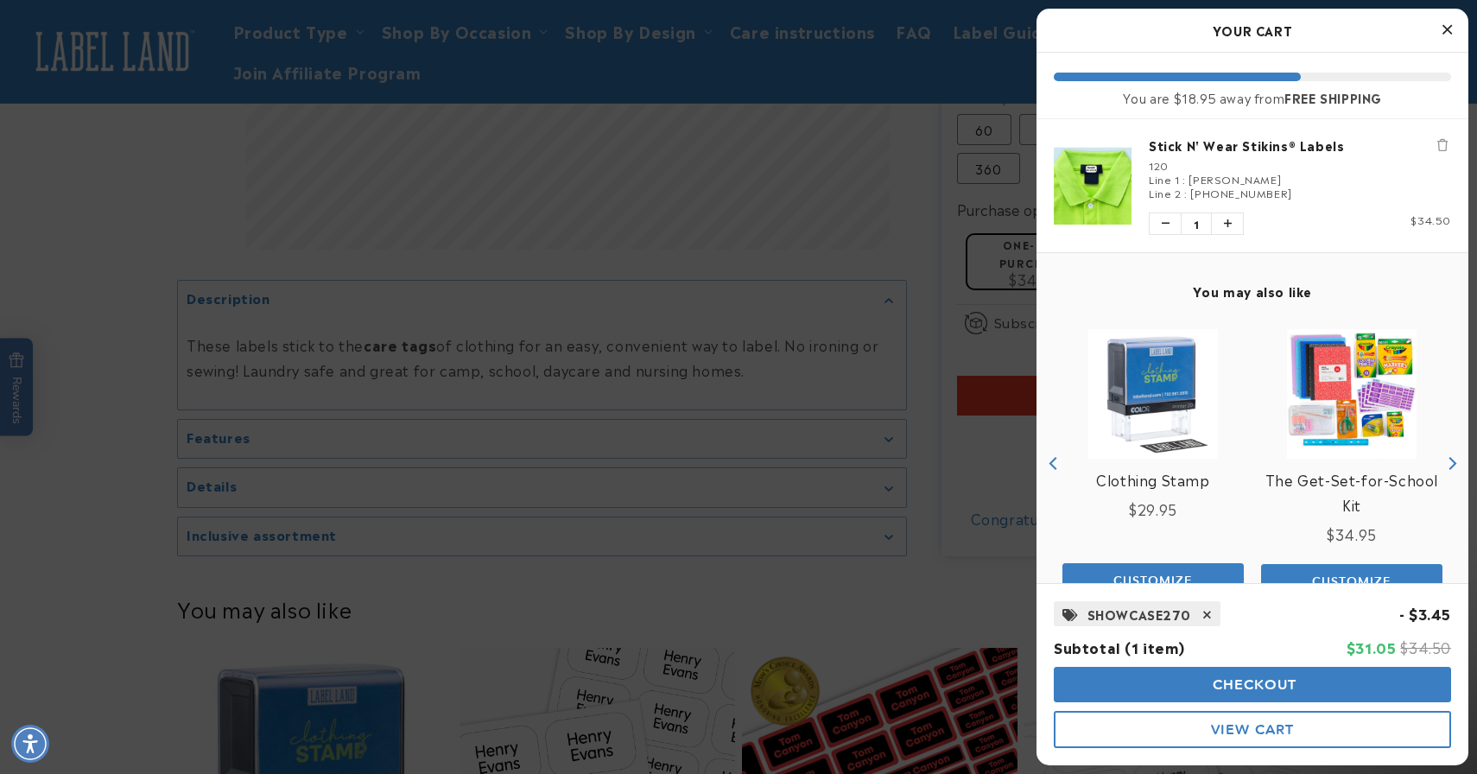
click at [1206, 618] on icon at bounding box center [1207, 615] width 9 height 12
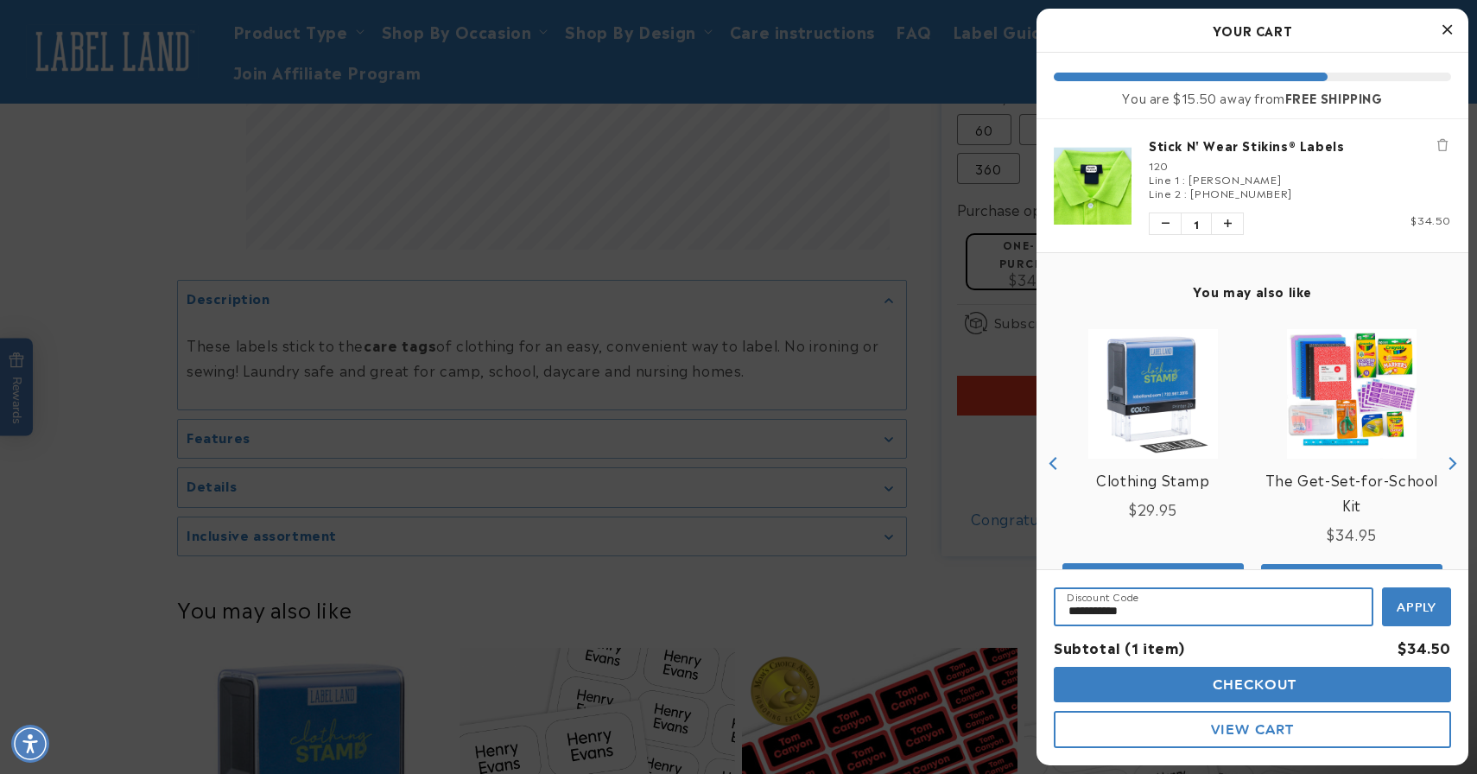
drag, startPoint x: 1206, startPoint y: 618, endPoint x: 780, endPoint y: 602, distance: 426.9
paste input "*"
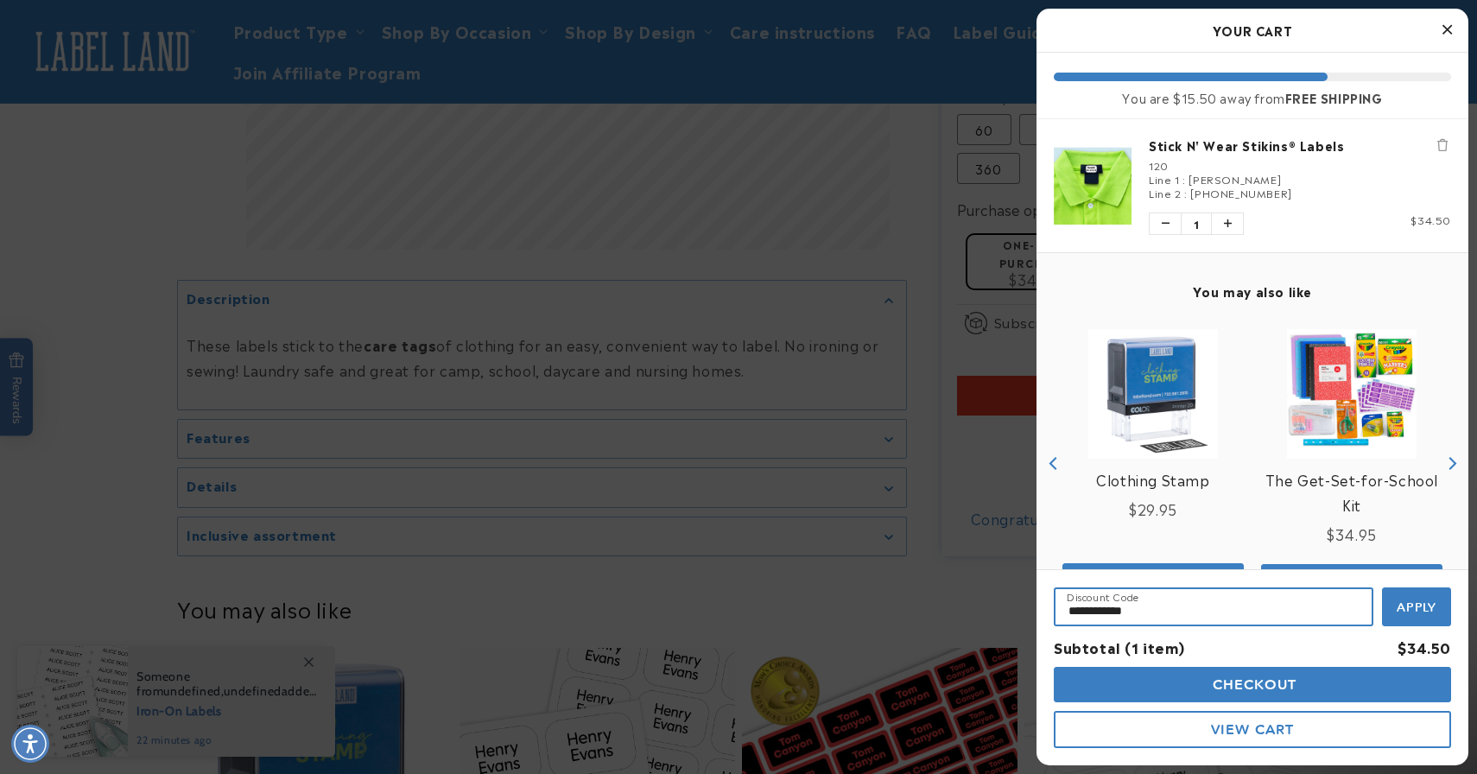
type input "**********"
click at [1447, 612] on button "Apply" at bounding box center [1416, 606] width 69 height 39
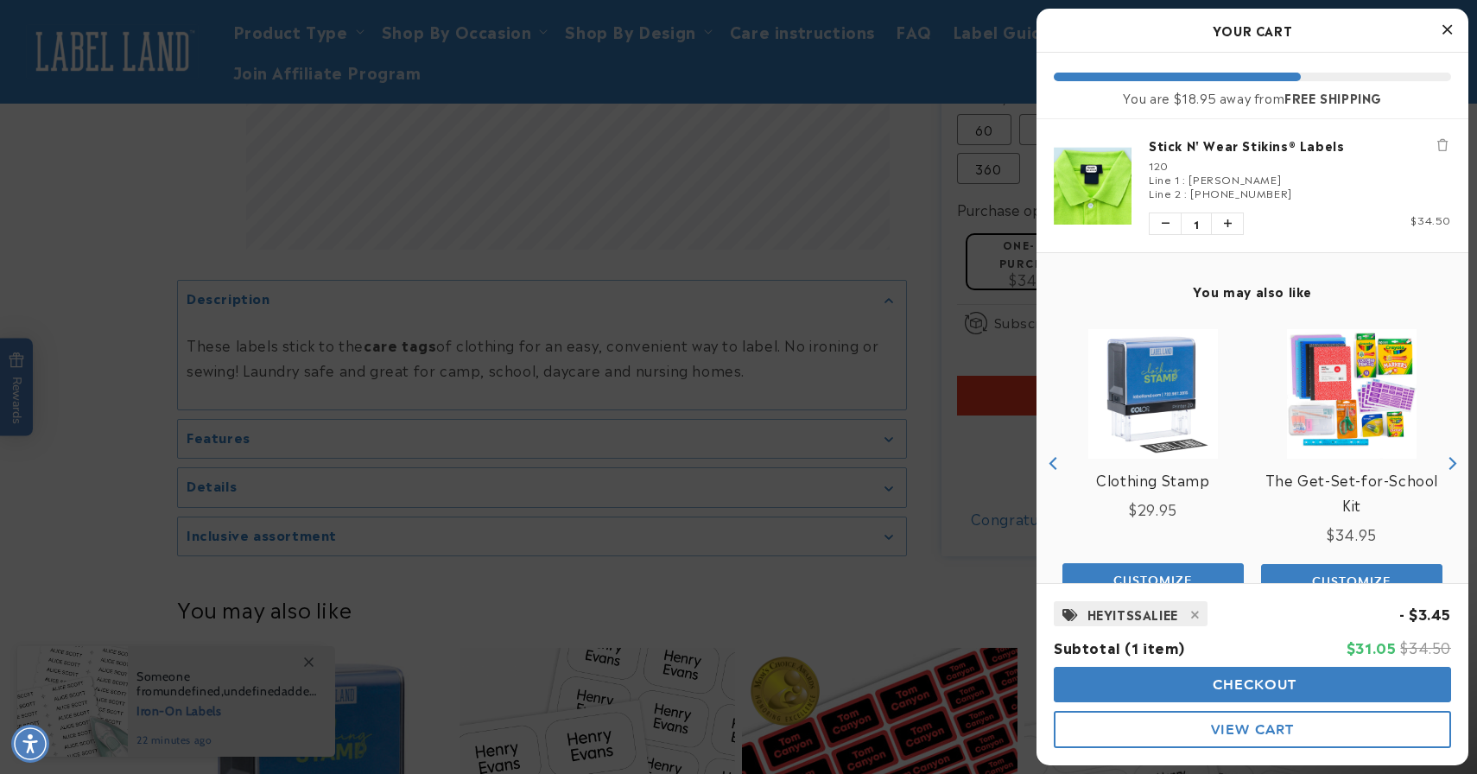
scroll to position [48, 0]
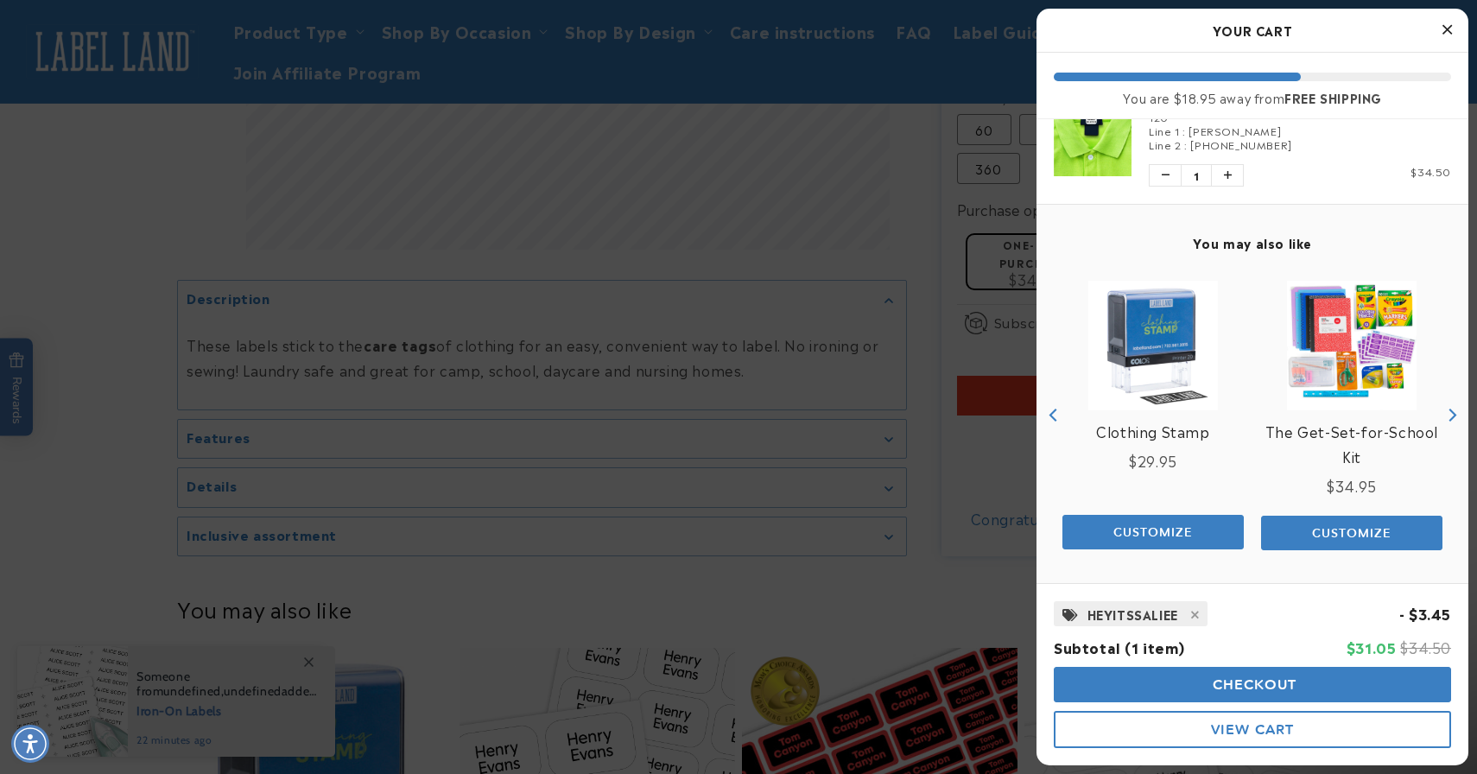
click at [1263, 687] on span "Checkout" at bounding box center [1252, 684] width 89 height 16
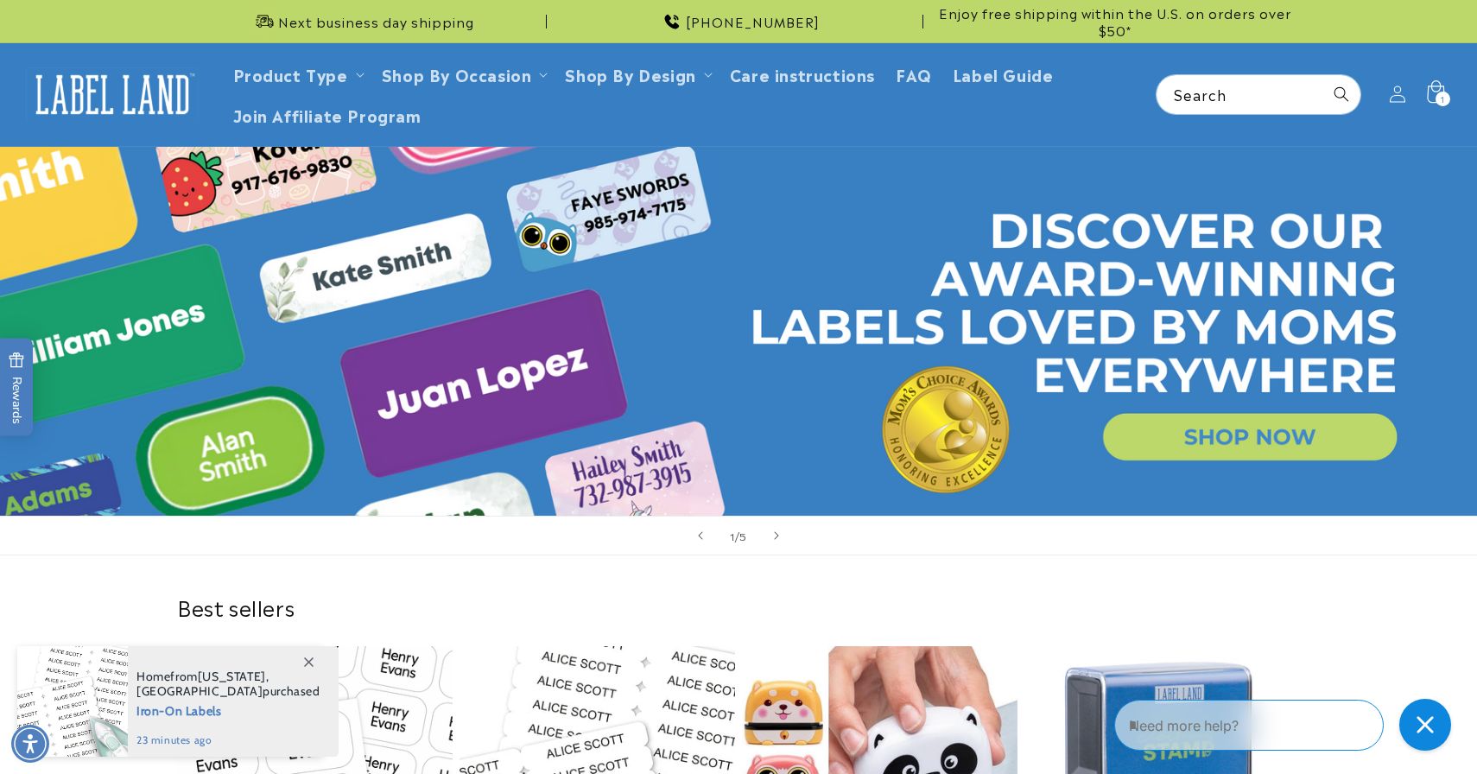
click at [1442, 94] on span "1" at bounding box center [1442, 99] width 4 height 15
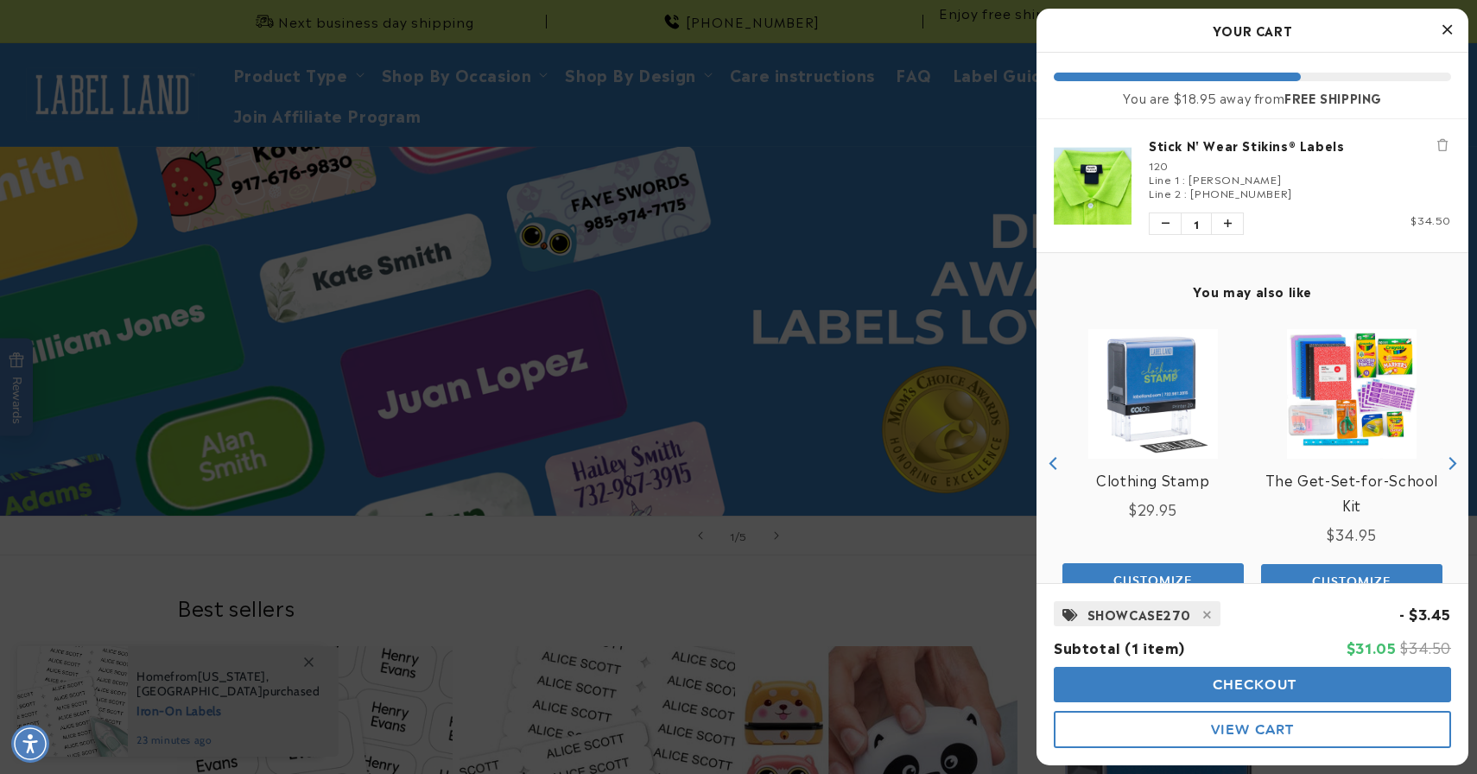
click at [1233, 177] on div "Line 1 : Gurwitz" at bounding box center [1300, 179] width 302 height 14
click at [1244, 151] on link "Stick N' Wear Stikins® Labels" at bounding box center [1300, 144] width 302 height 17
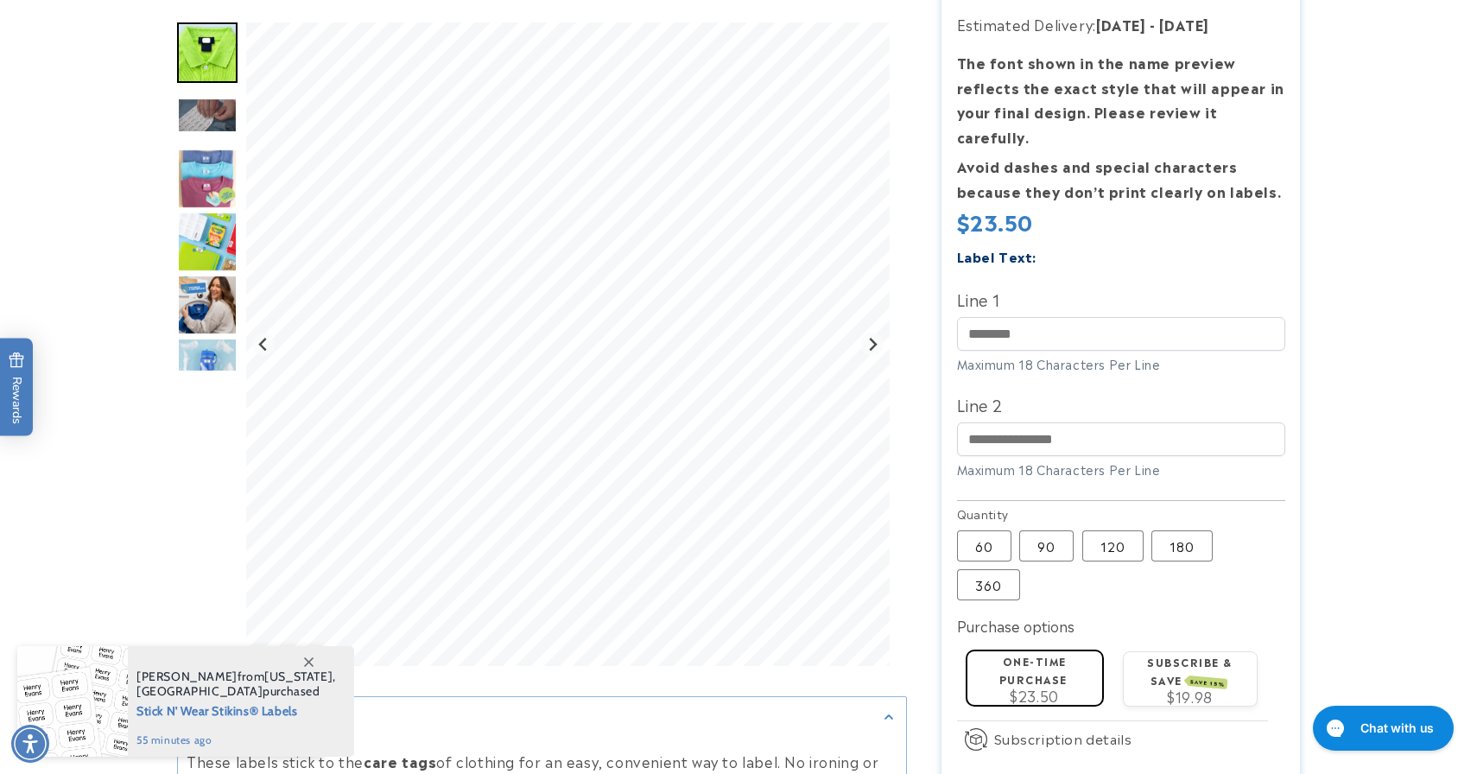
scroll to position [326, 0]
click at [1070, 529] on label "90 Variant sold out or unavailable" at bounding box center [1046, 544] width 54 height 31
click at [1125, 529] on label "120 Variant sold out or unavailable" at bounding box center [1112, 544] width 61 height 31
click at [1174, 529] on label "180 Variant sold out or unavailable" at bounding box center [1181, 544] width 61 height 31
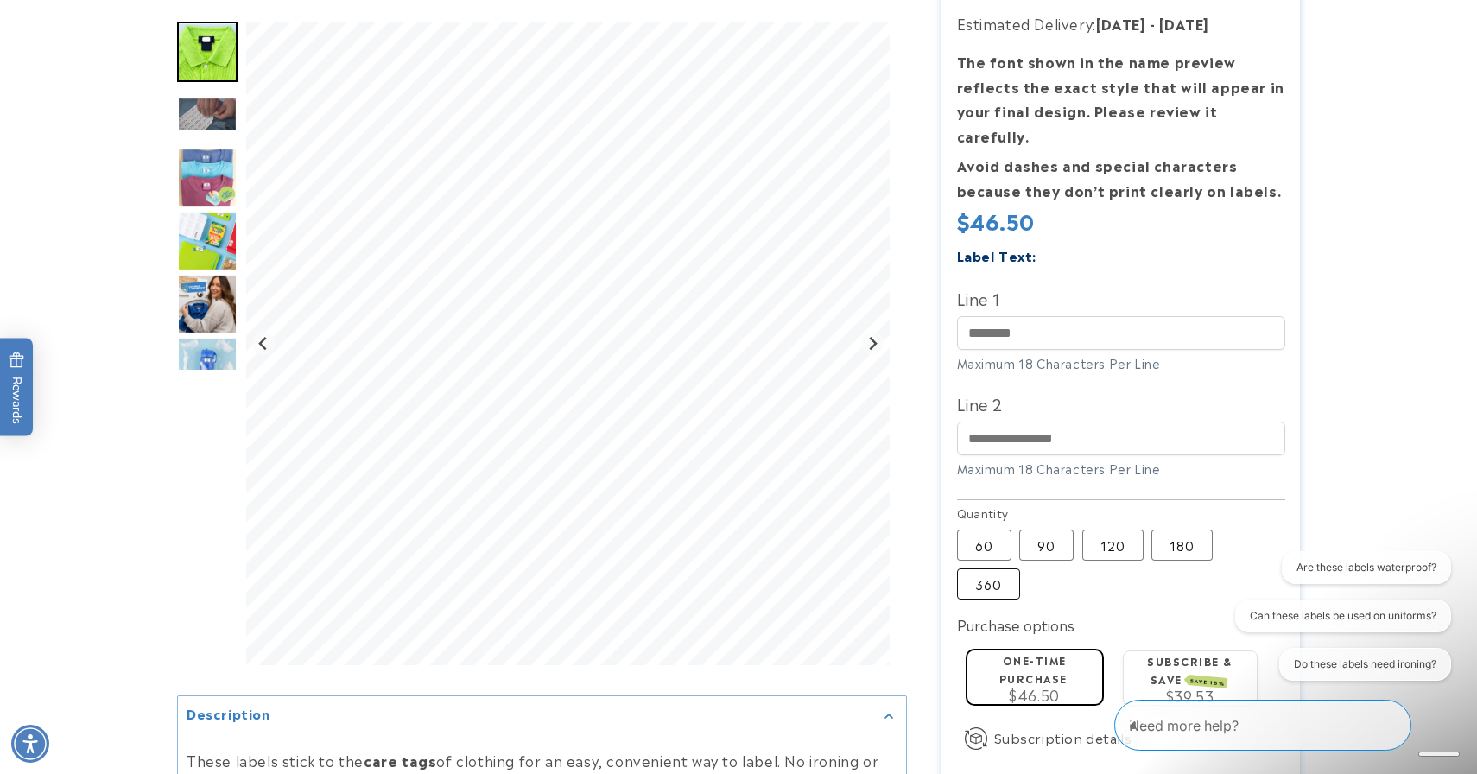
click at [1000, 568] on label "360 Variant sold out or unavailable" at bounding box center [988, 583] width 63 height 31
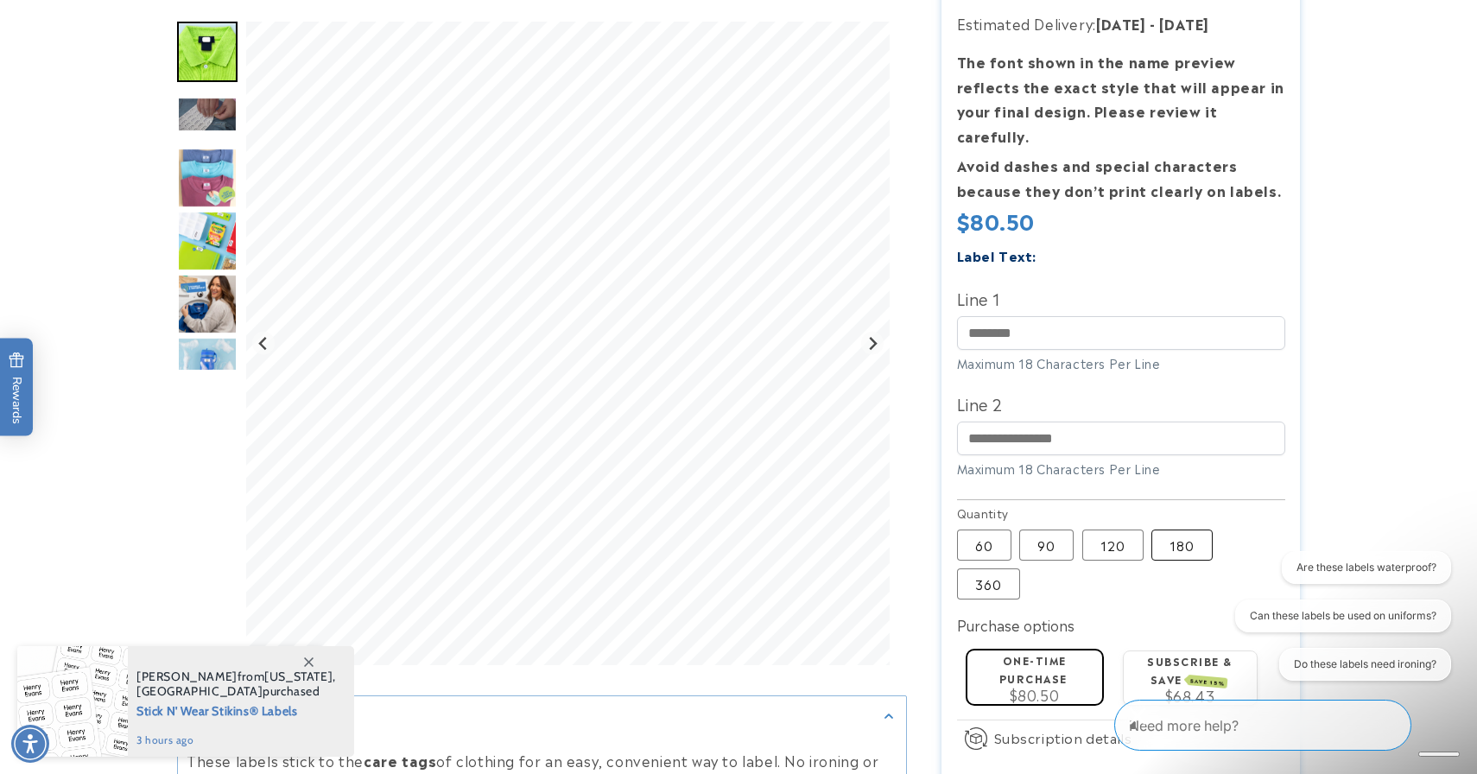
click at [1206, 529] on label "180 Variant sold out or unavailable" at bounding box center [1181, 544] width 61 height 31
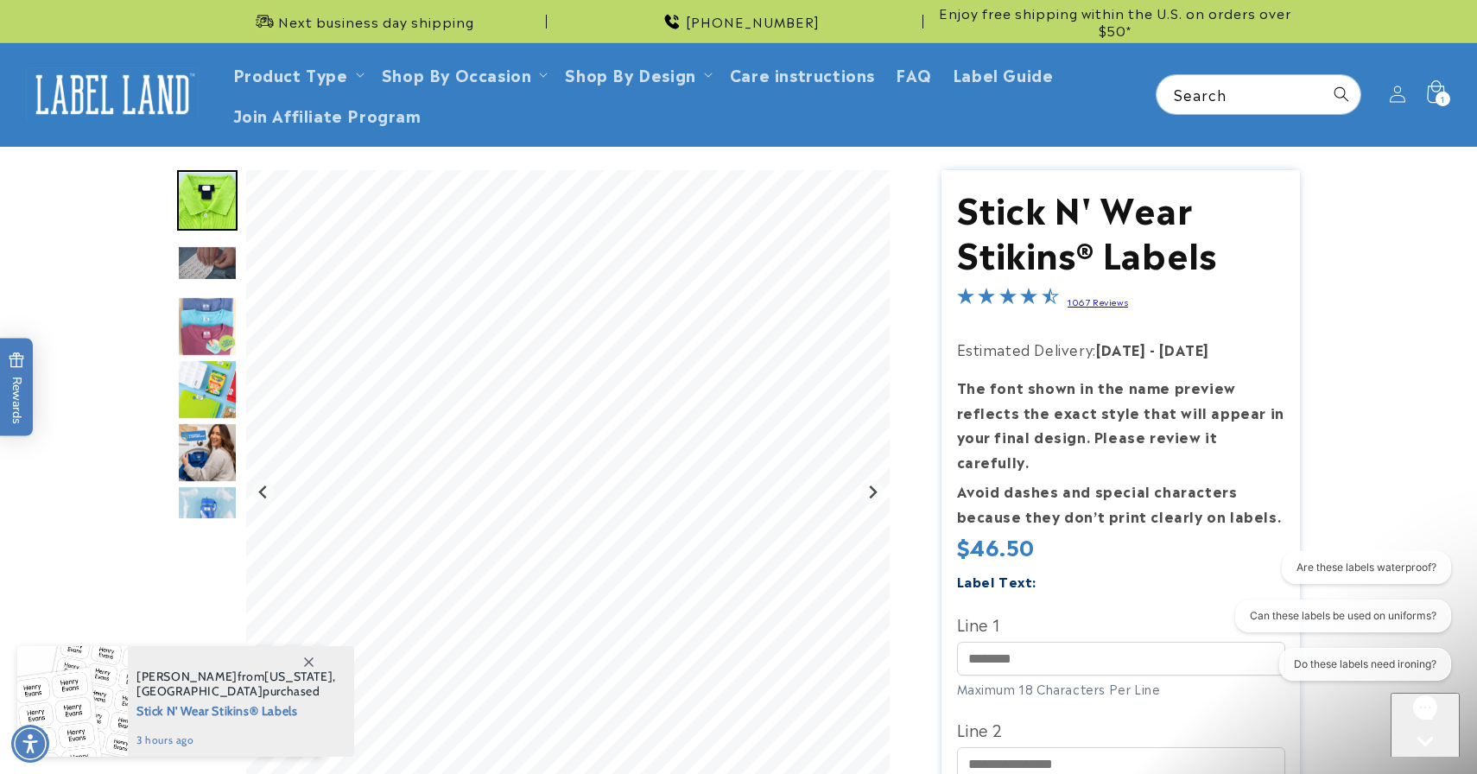
click at [1442, 92] on span "1" at bounding box center [1442, 99] width 4 height 15
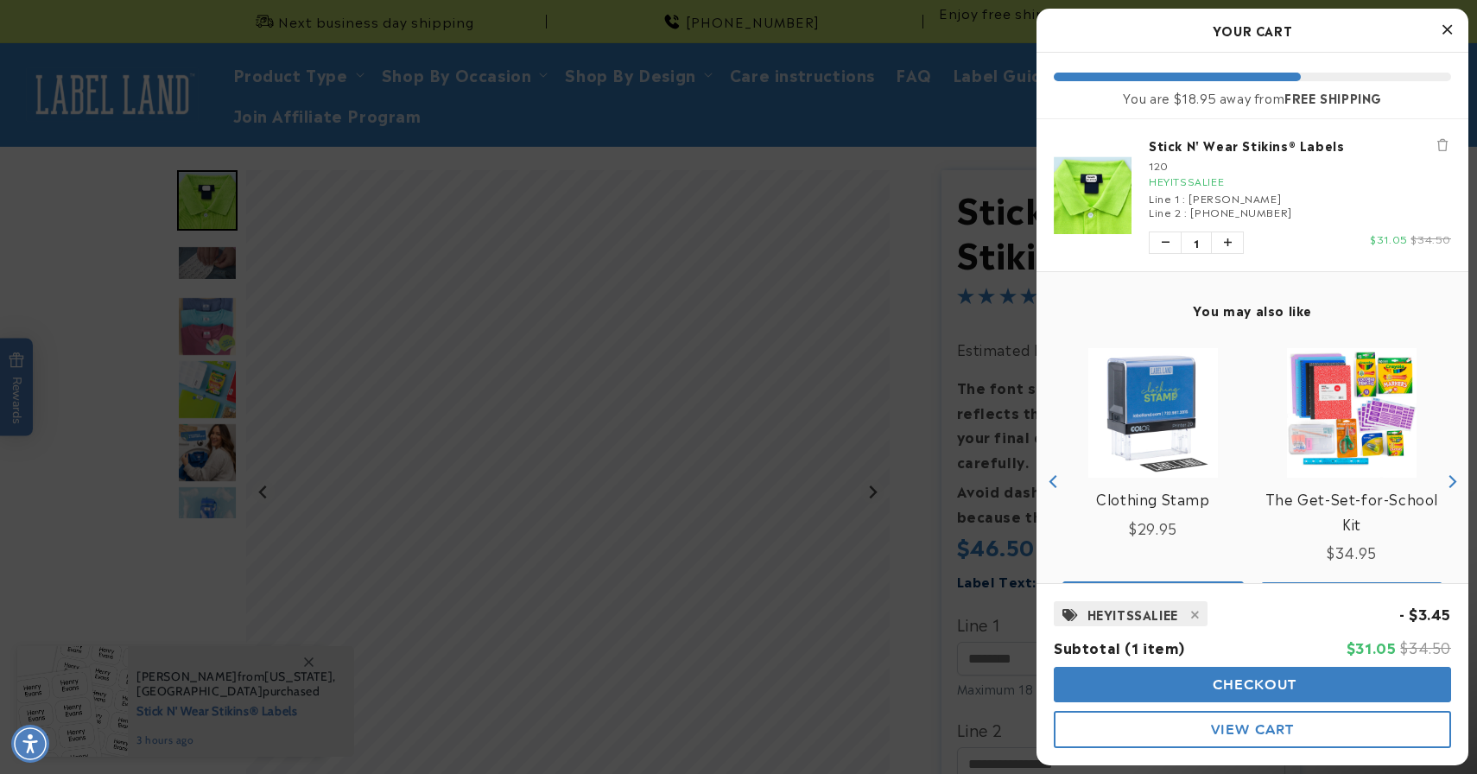
click at [1320, 685] on button "Checkout" at bounding box center [1252, 684] width 397 height 35
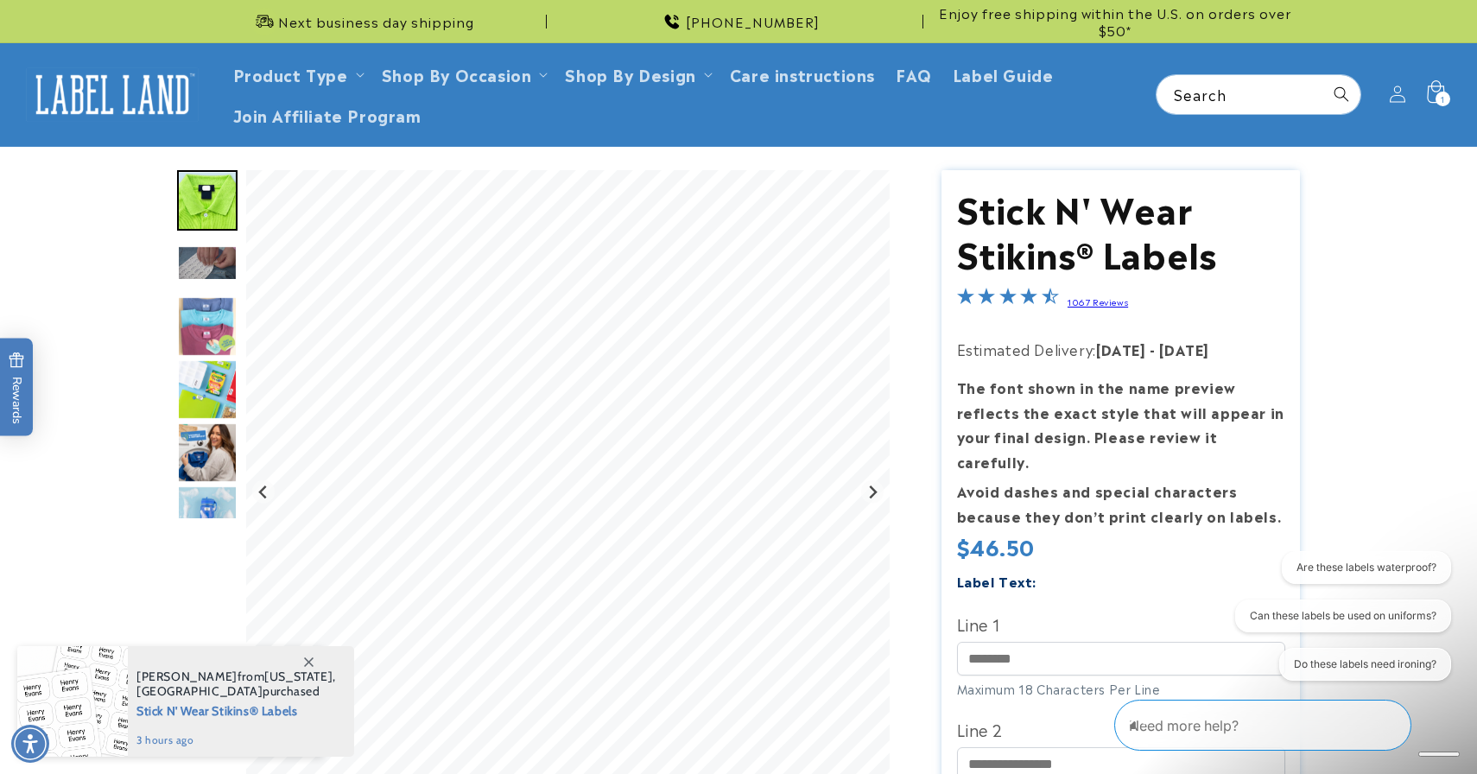
click at [1431, 103] on icon at bounding box center [1435, 94] width 41 height 41
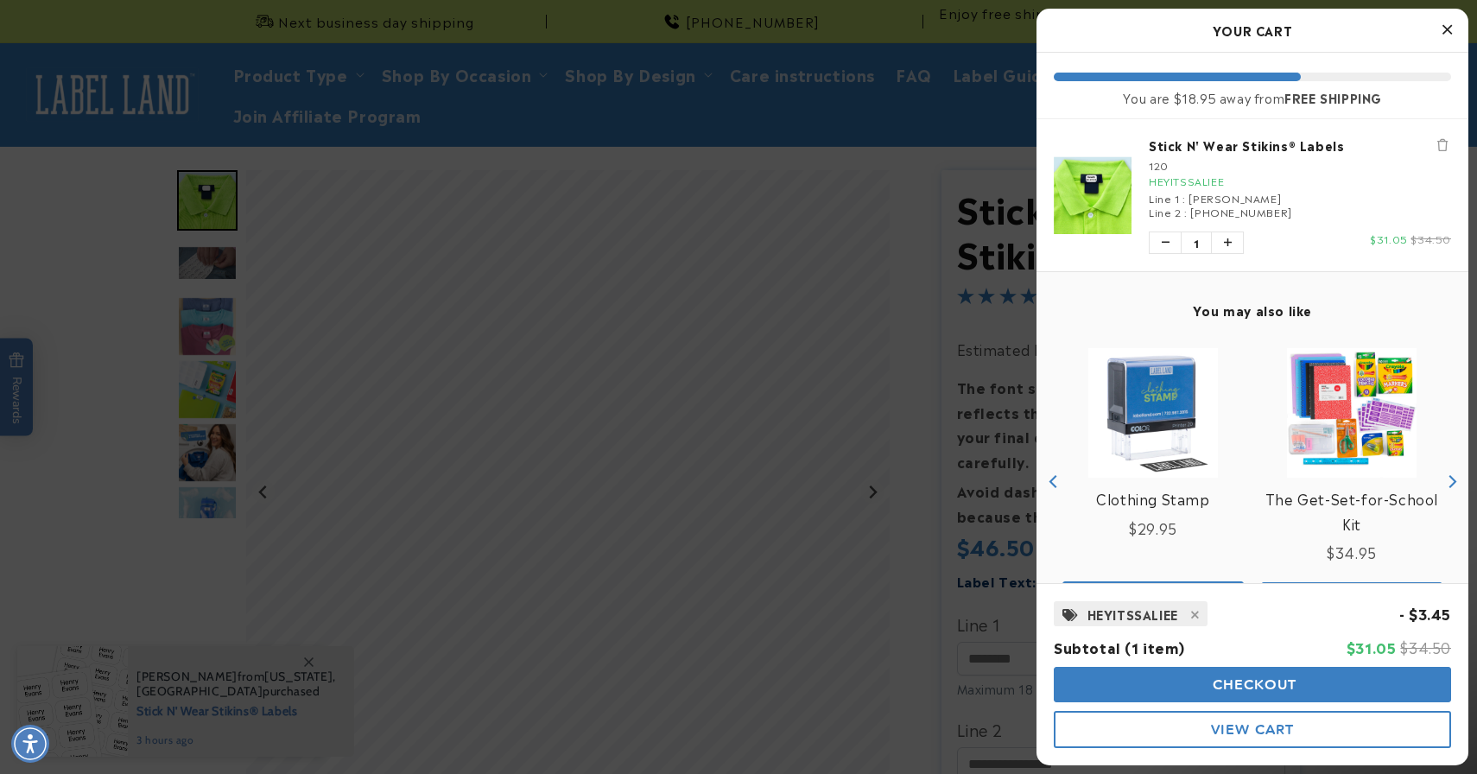
click at [1164, 690] on button "Checkout" at bounding box center [1252, 684] width 397 height 35
